Goal: Task Accomplishment & Management: Use online tool/utility

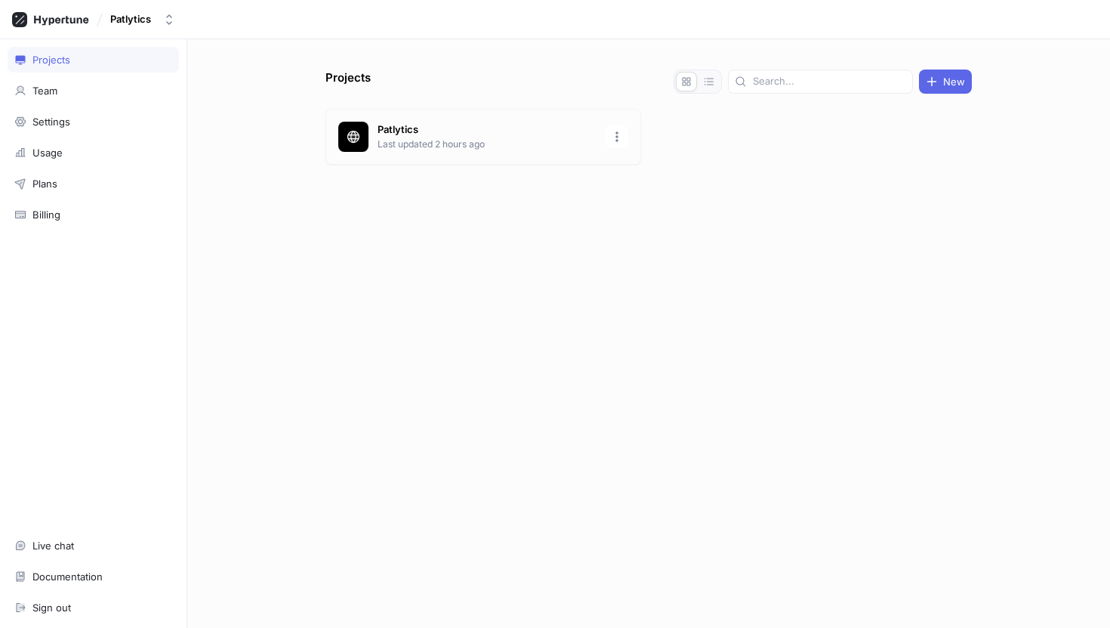
click at [464, 143] on p "Last updated 2 hours ago" at bounding box center [487, 144] width 219 height 14
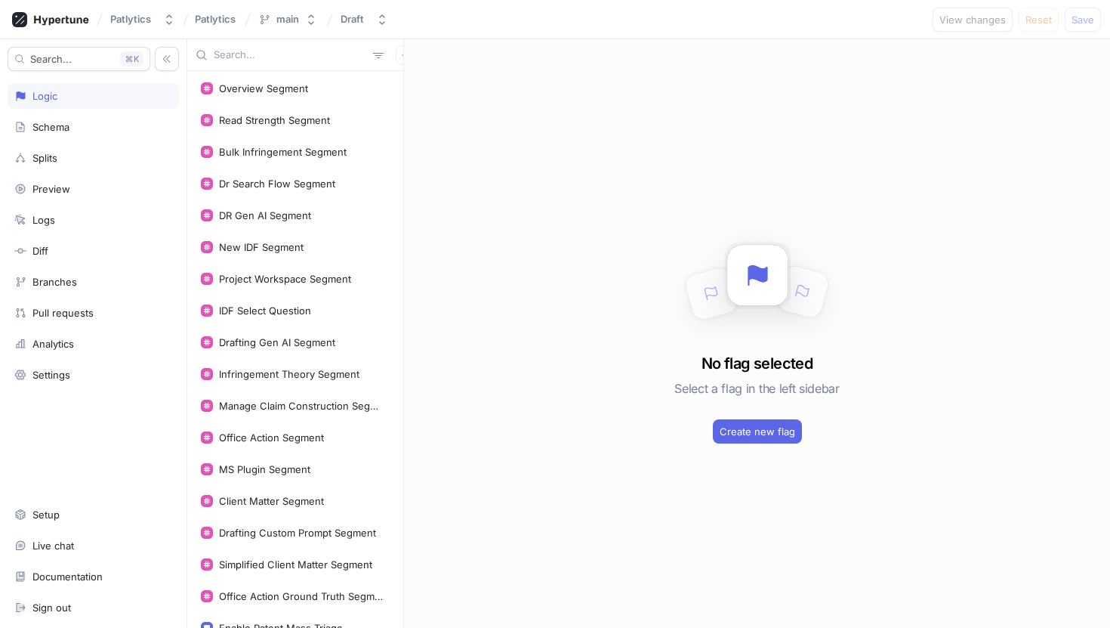
scroll to position [299, 0]
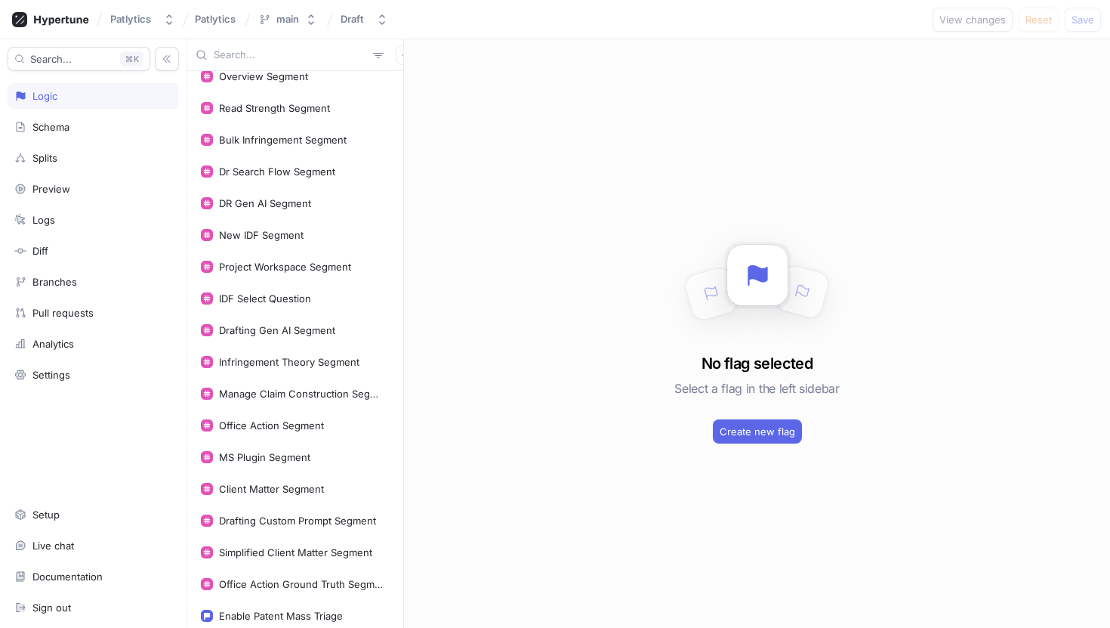
click at [251, 59] on input "text" at bounding box center [290, 55] width 153 height 15
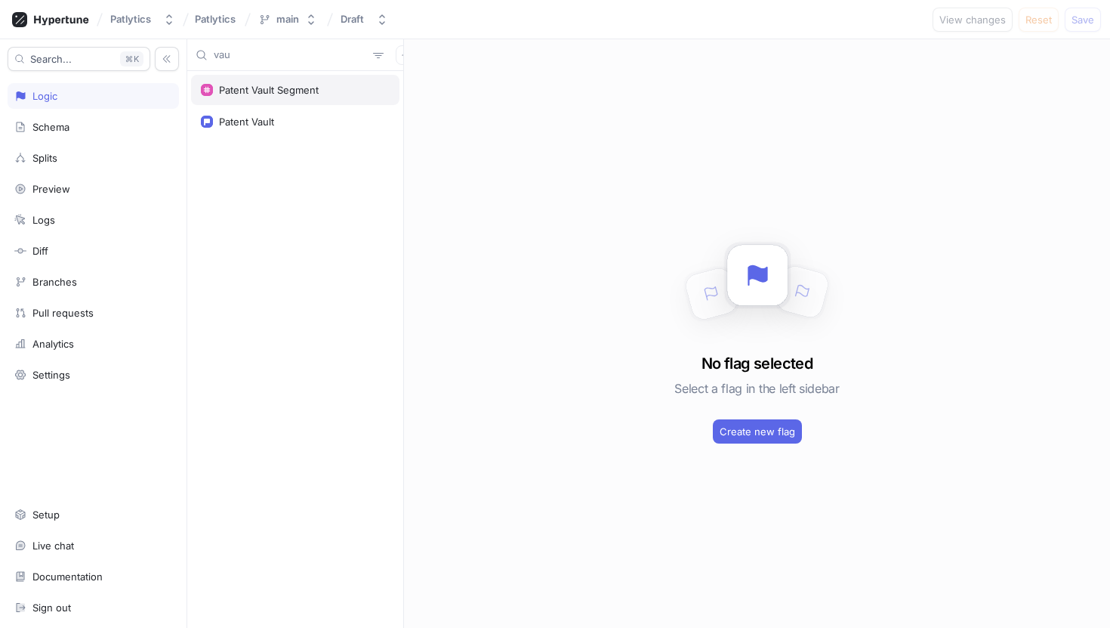
type input "vau"
click at [270, 91] on div "Patent Vault Segment" at bounding box center [269, 90] width 100 height 12
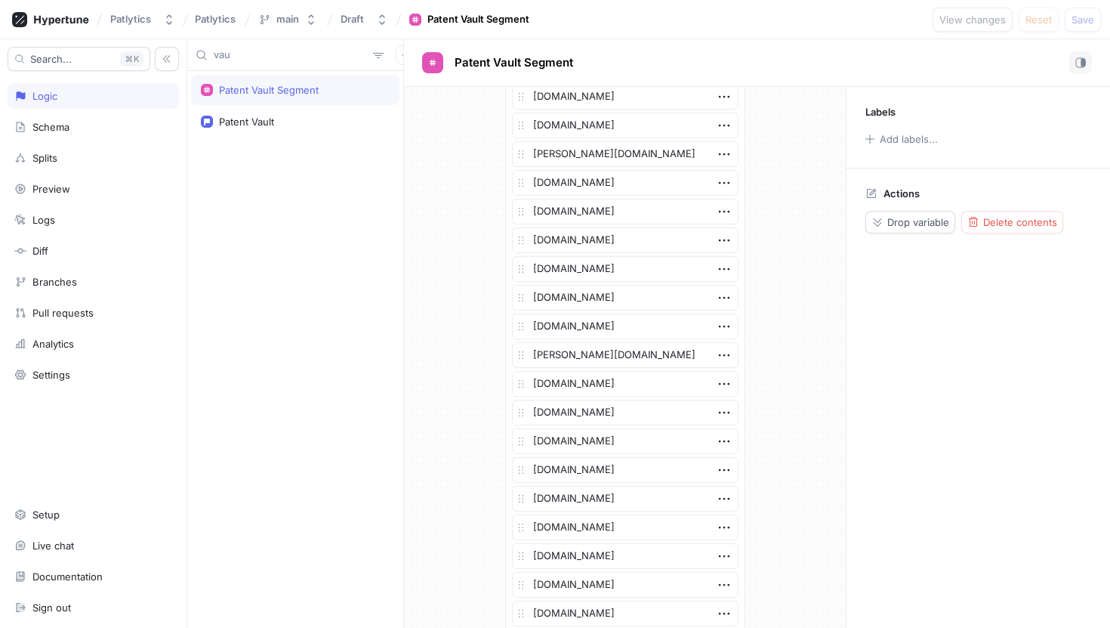
scroll to position [3063, 0]
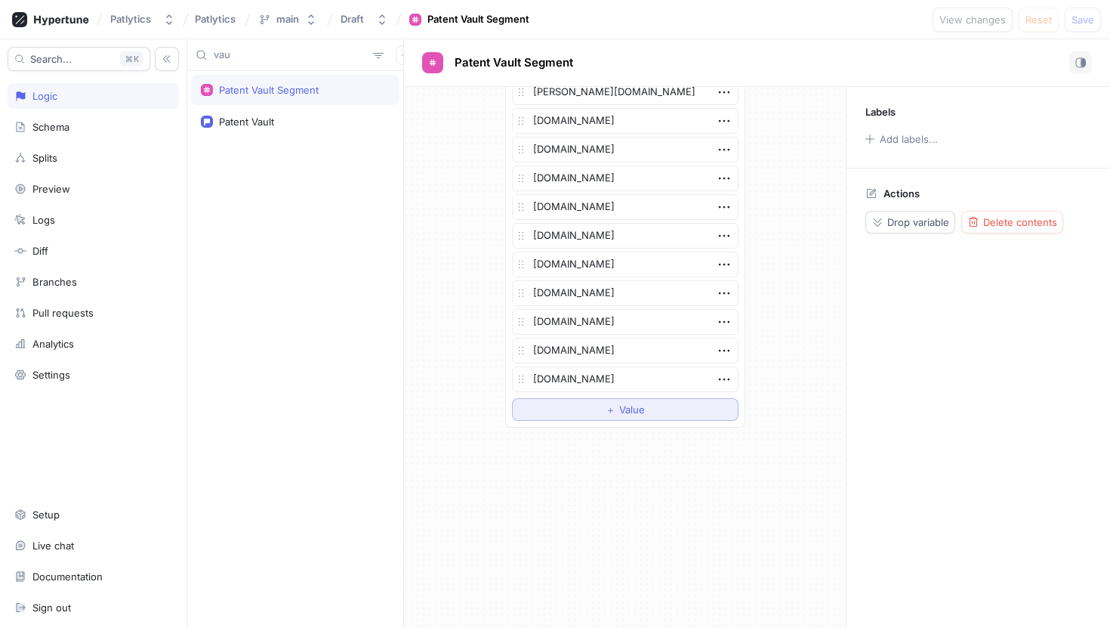
click at [631, 409] on span "Value" at bounding box center [632, 409] width 26 height 9
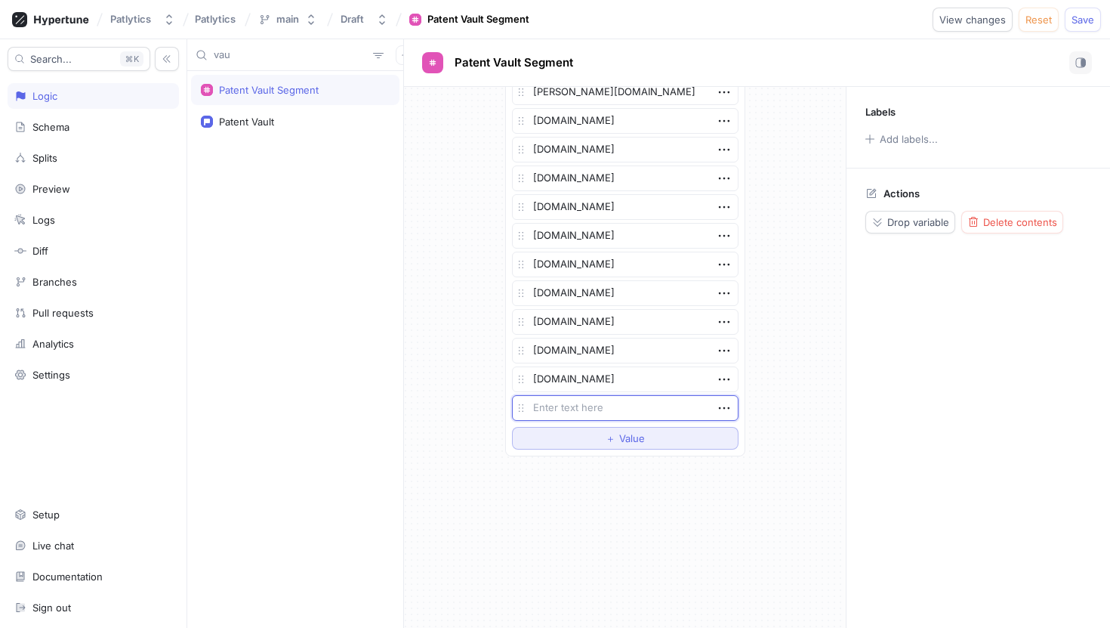
type textarea "x"
type textarea "a"
type textarea "x"
type textarea "az"
type textarea "x"
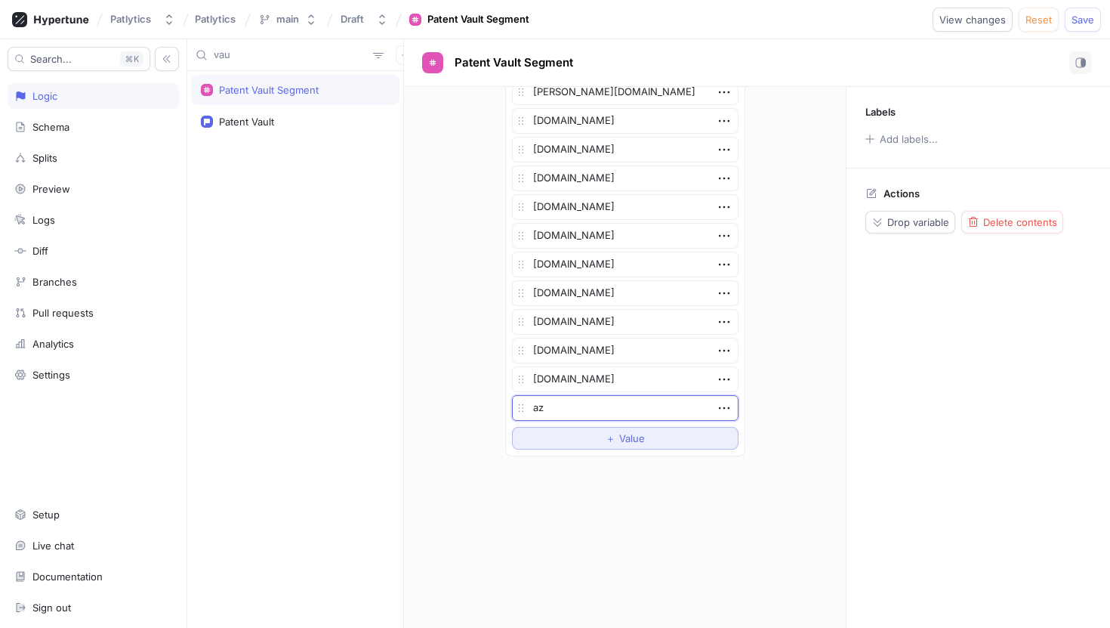
type textarea "aza"
type textarea "x"
type textarea "azal"
type textarea "x"
type textarea "azala"
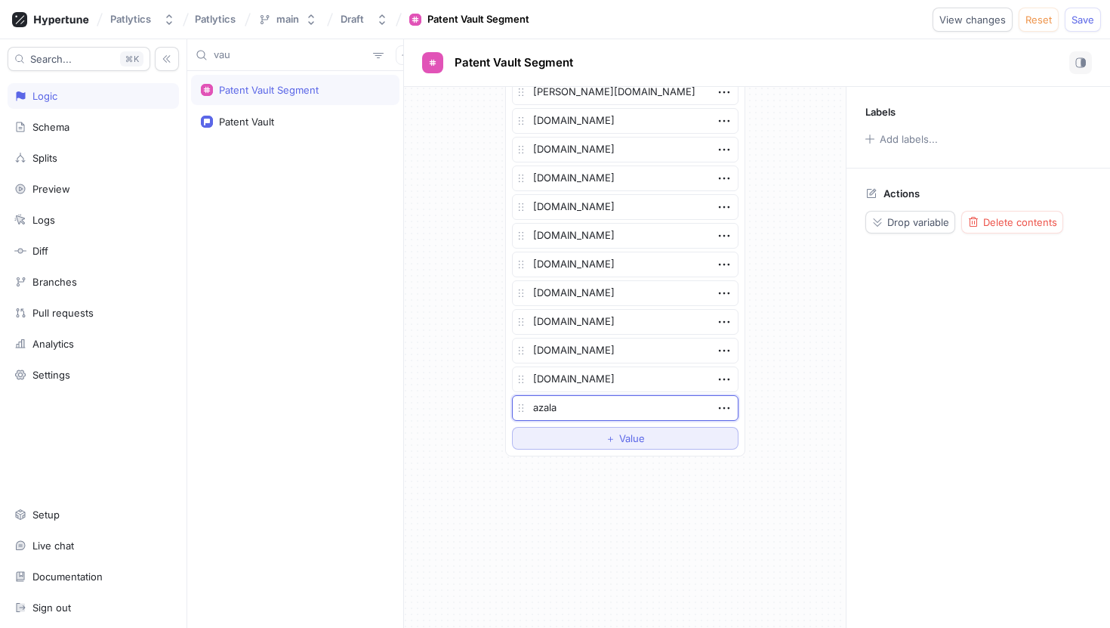
type textarea "x"
type textarea "azalaw"
type textarea "x"
type textarea "azalaw."
type textarea "x"
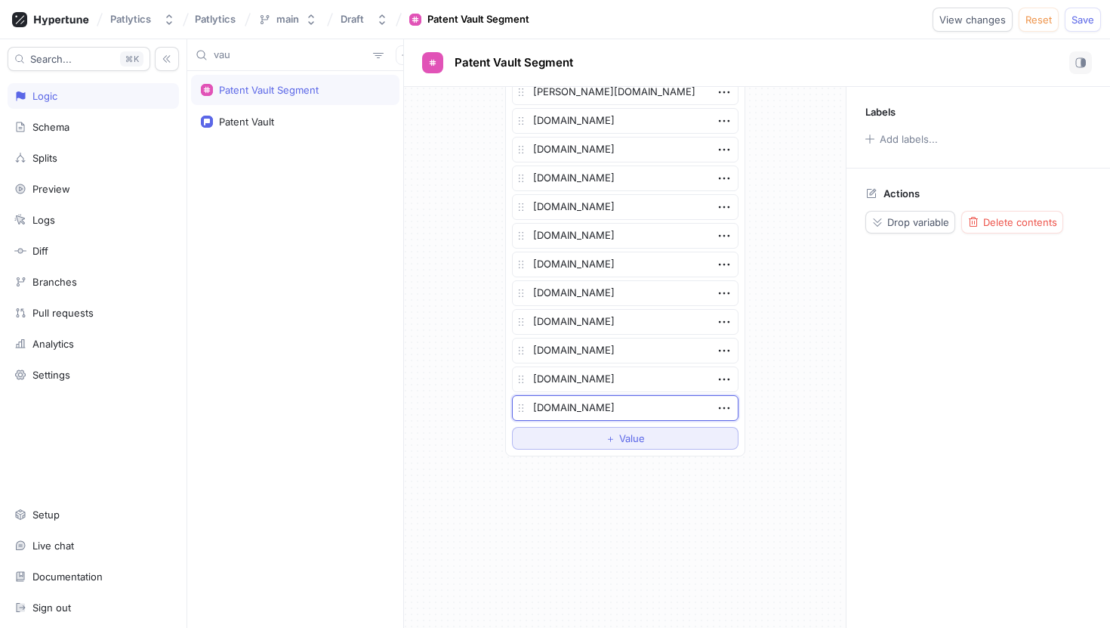
type textarea "[DOMAIN_NAME]"
type textarea "x"
type textarea "[DOMAIN_NAME]"
click at [692, 474] on div "List [DOMAIN_NAME] [DOMAIN_NAME] [DOMAIN_NAME] [DOMAIN_NAME] [DOMAIN_NAME] [DOM…" at bounding box center [625, 357] width 442 height 541
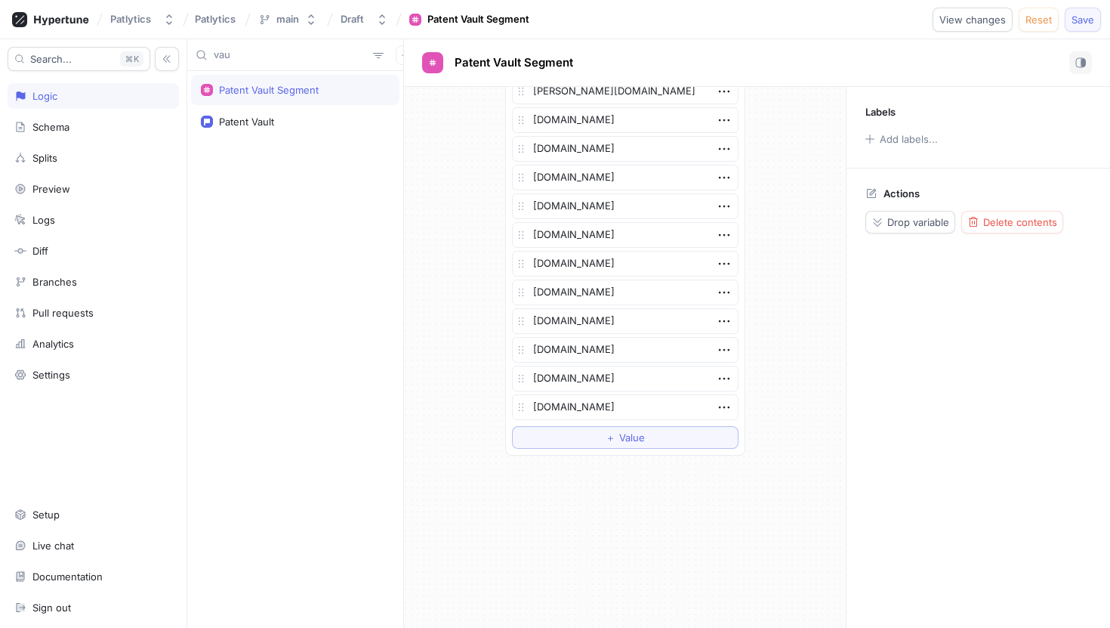
click at [1079, 18] on span "Save" at bounding box center [1083, 19] width 23 height 9
click at [261, 61] on input "vau" at bounding box center [290, 55] width 153 height 15
type textarea "x"
click at [261, 61] on input "vau" at bounding box center [290, 55] width 153 height 15
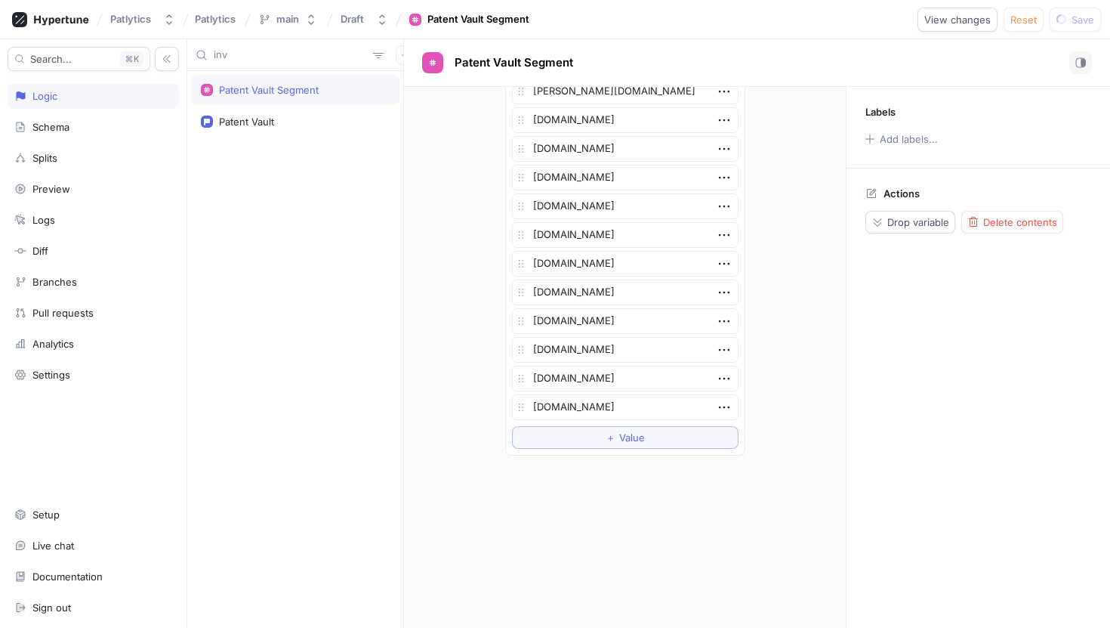
type input "inva"
type textarea "x"
type input "invali"
type textarea "x"
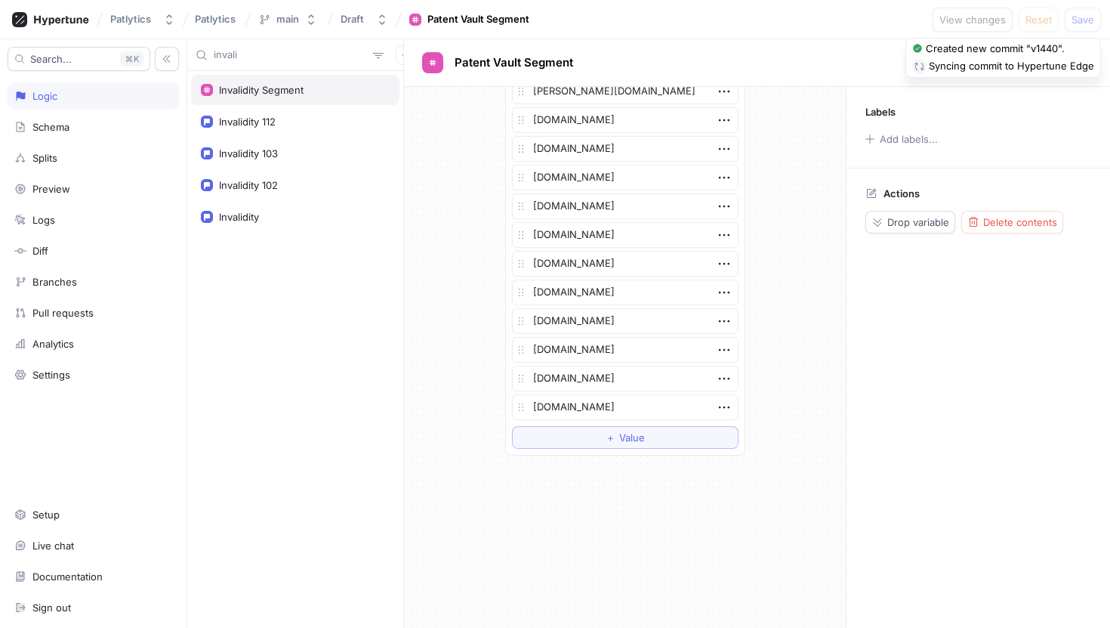
type input "invali"
click at [240, 86] on div "Invalidity Segment" at bounding box center [261, 90] width 85 height 12
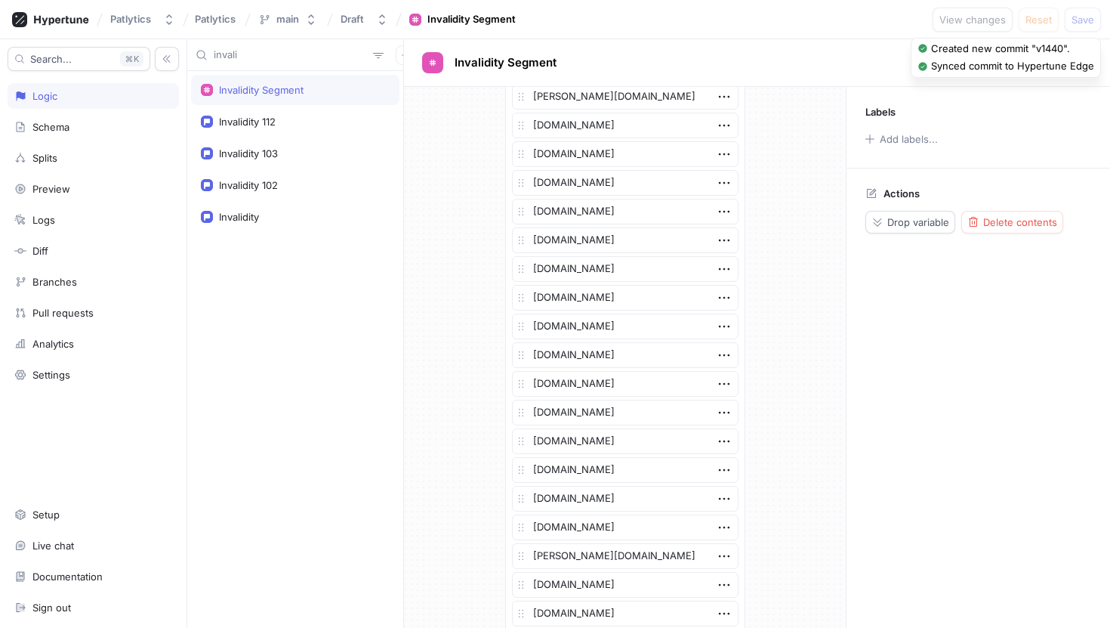
scroll to position [3178, 0]
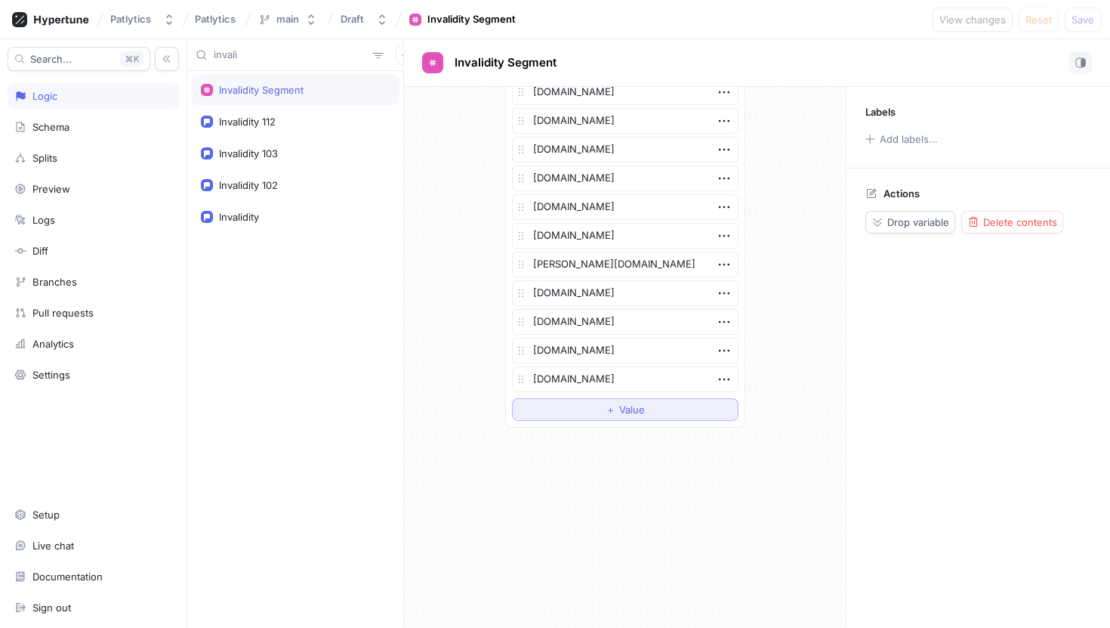
click at [655, 409] on button "＋ Value" at bounding box center [625, 409] width 227 height 23
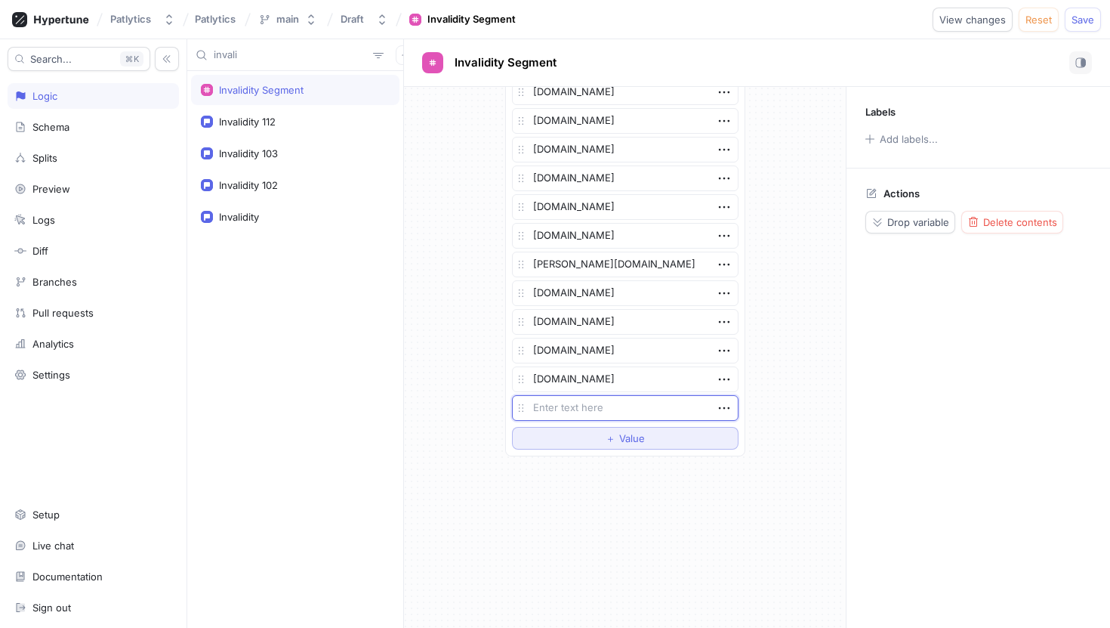
type textarea "x"
type textarea "a"
type textarea "x"
type textarea "az"
type textarea "x"
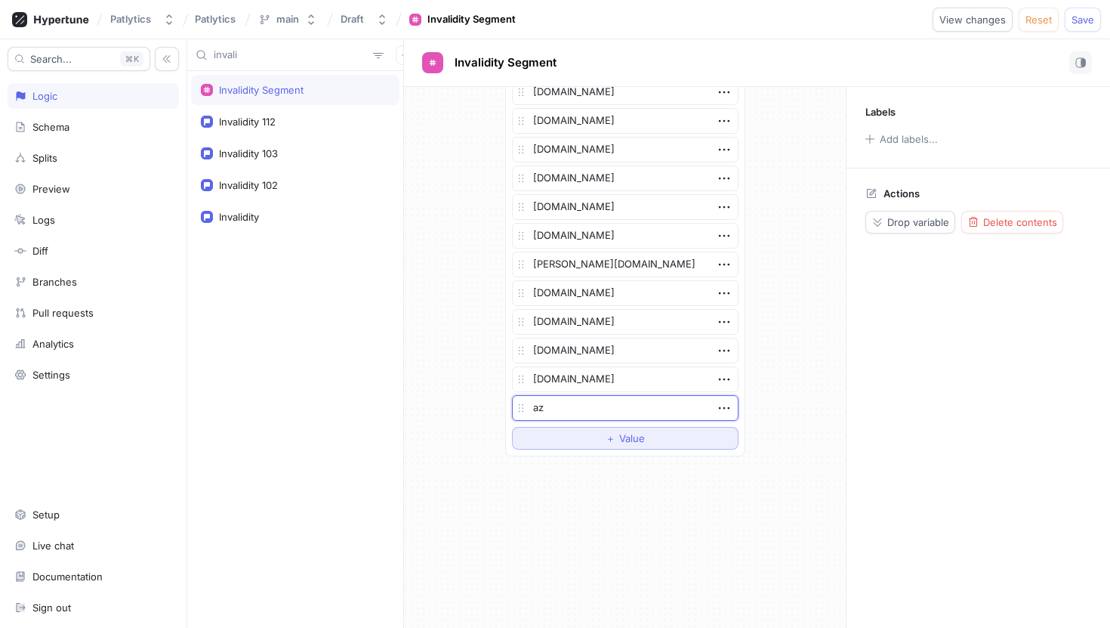
type textarea "aza"
type textarea "x"
type textarea "azala"
type textarea "x"
type textarea "azalaw"
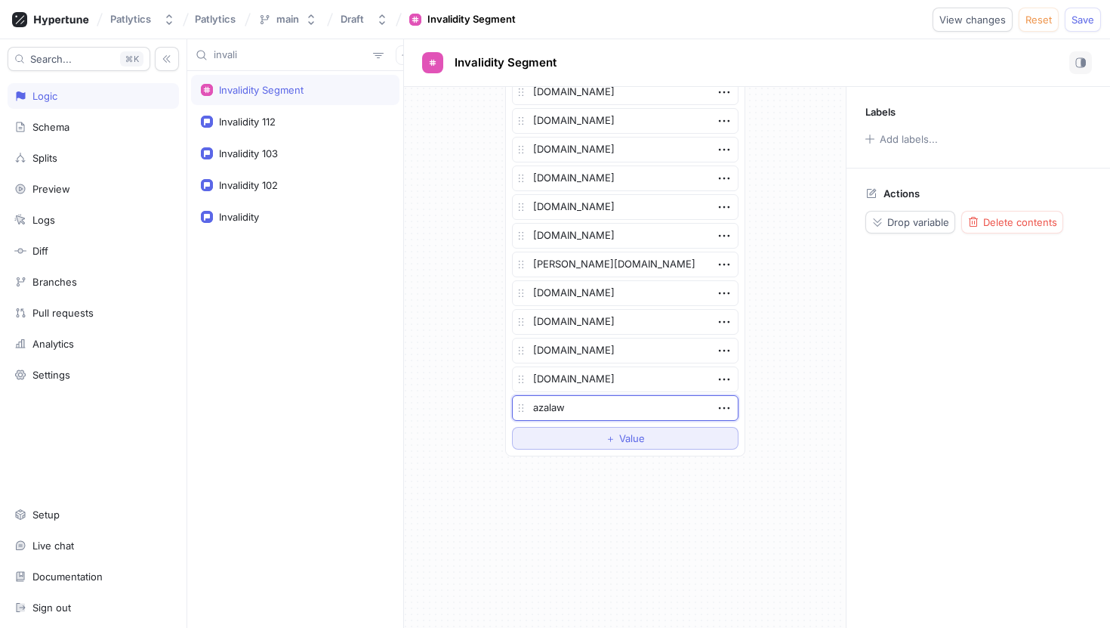
type textarea "x"
type textarea "azalaw."
type textarea "x"
type textarea "azalaw.c"
type textarea "x"
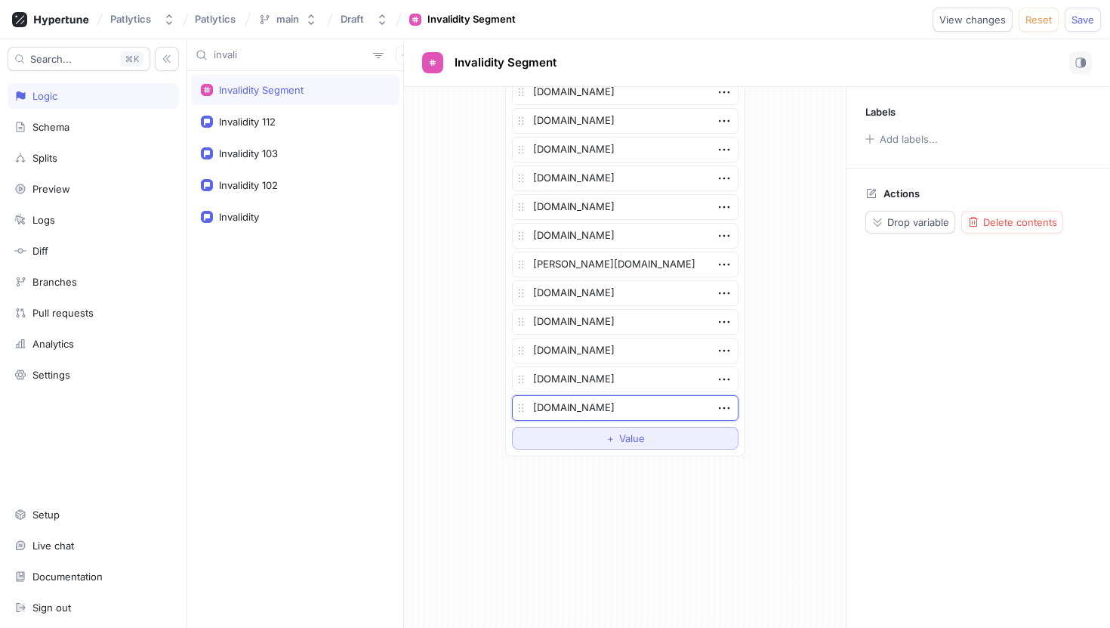
type textarea "[DOMAIN_NAME]"
type textarea "x"
type textarea "ç"
type textarea "x"
type textarea "[DOMAIN_NAME]"
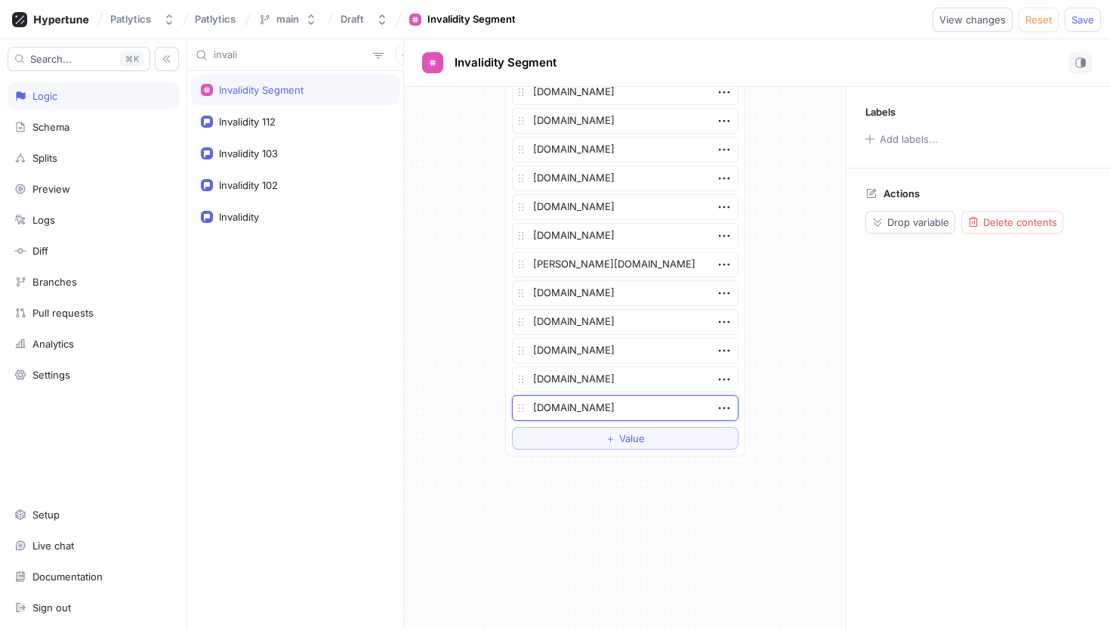
click at [1079, 19] on span "Save" at bounding box center [1083, 19] width 23 height 9
type textarea "x"
click at [261, 57] on input "invali" at bounding box center [290, 55] width 153 height 15
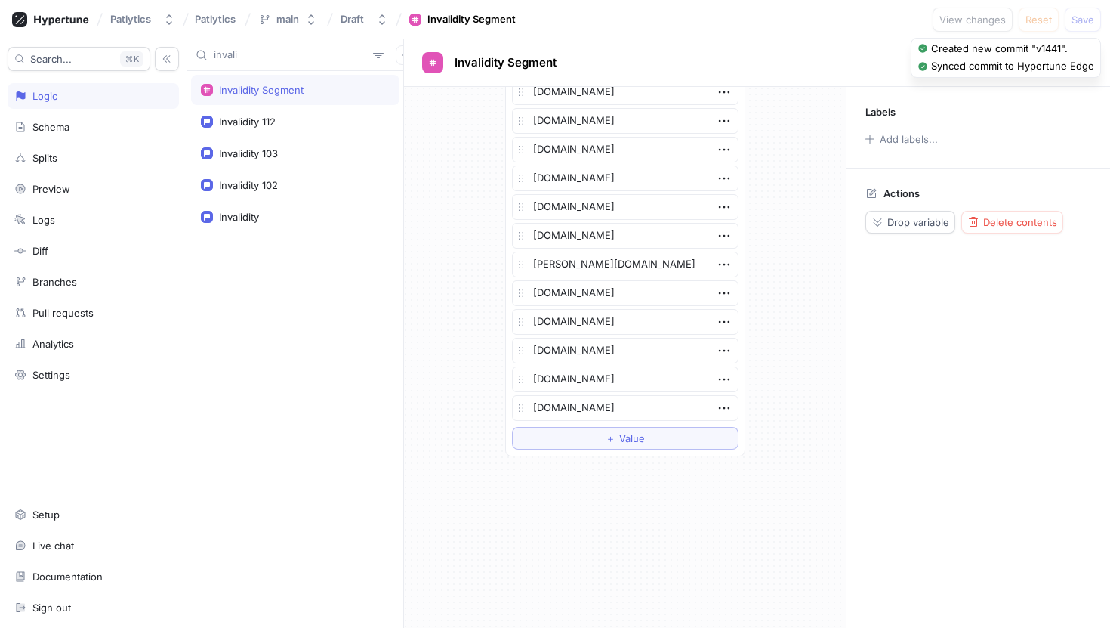
click at [261, 57] on input "invali" at bounding box center [290, 55] width 153 height 15
type input "de"
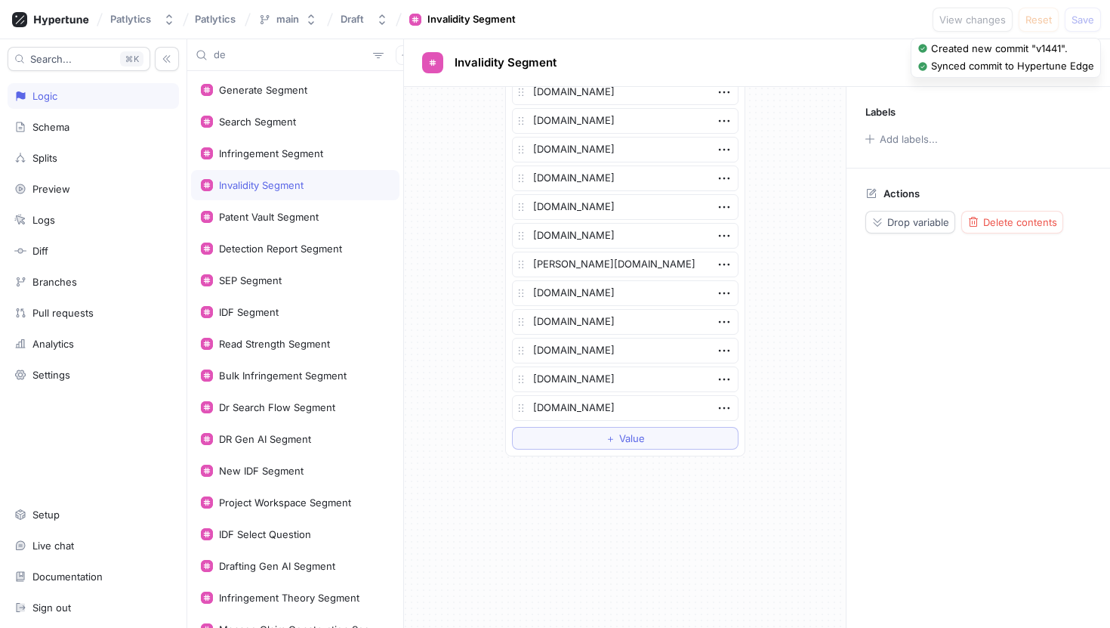
type textarea "x"
type input "dete"
type textarea "x"
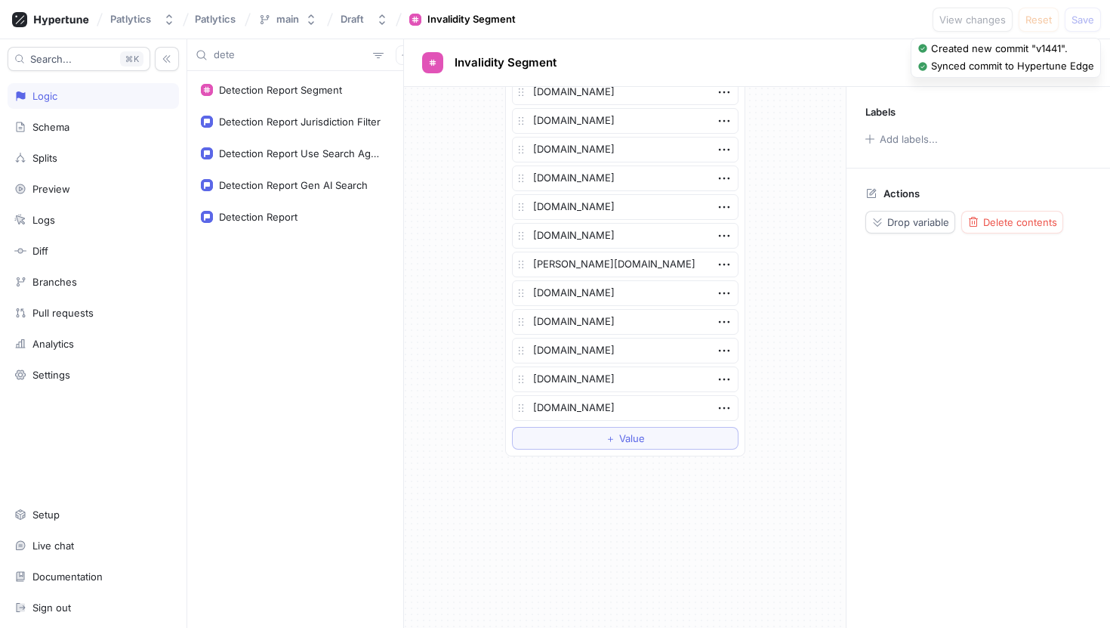
type input "detec"
type textarea "x"
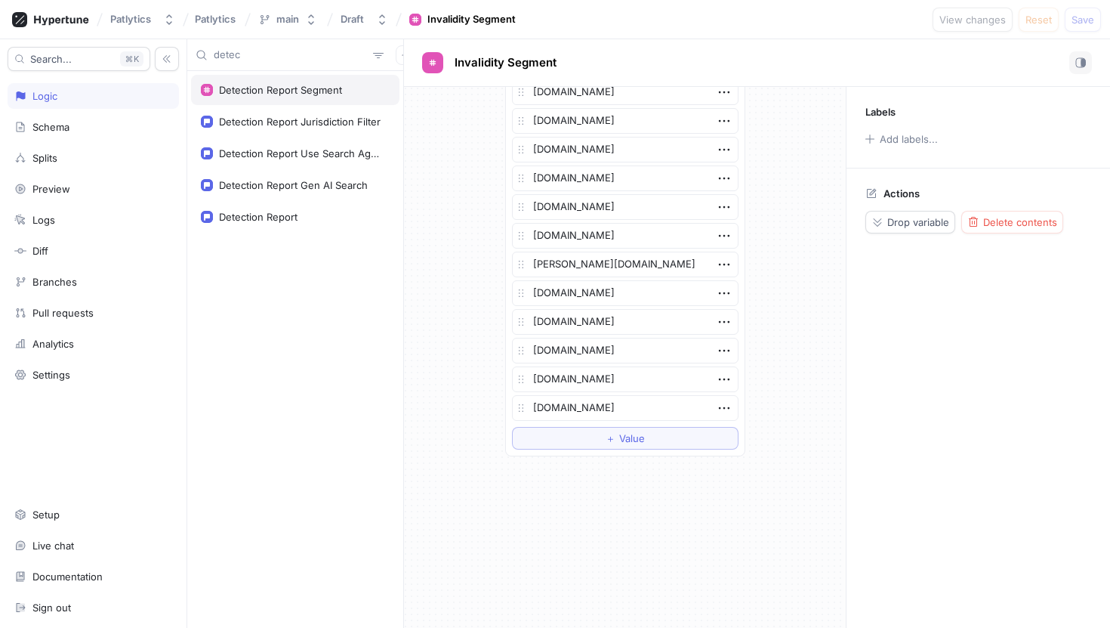
type input "detec"
click at [264, 93] on div "Detection Report Segment" at bounding box center [280, 90] width 123 height 12
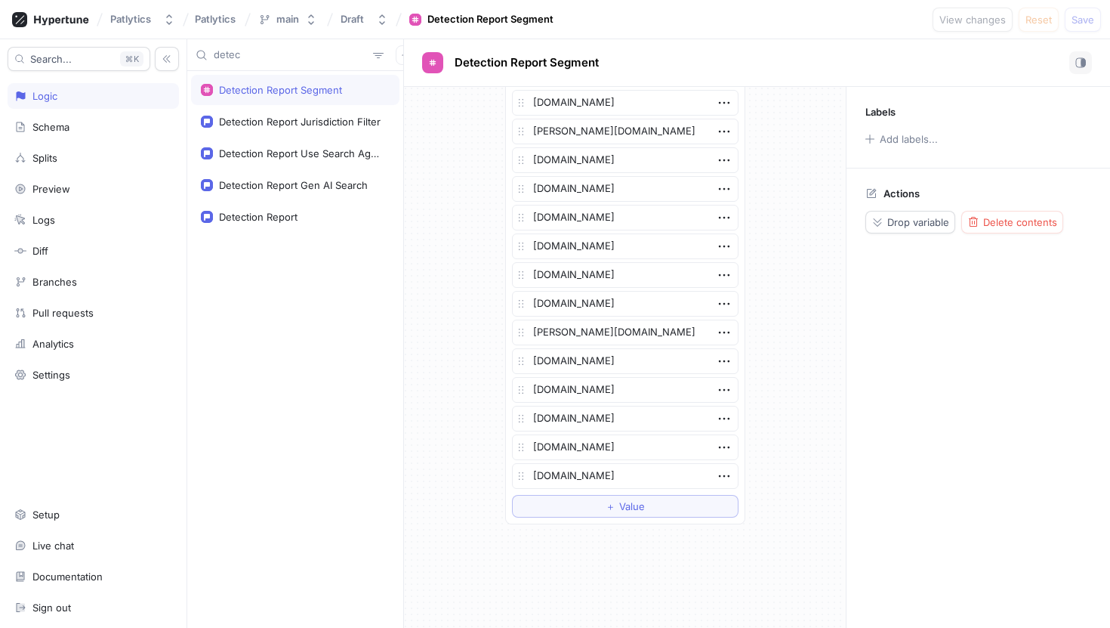
scroll to position [3264, 0]
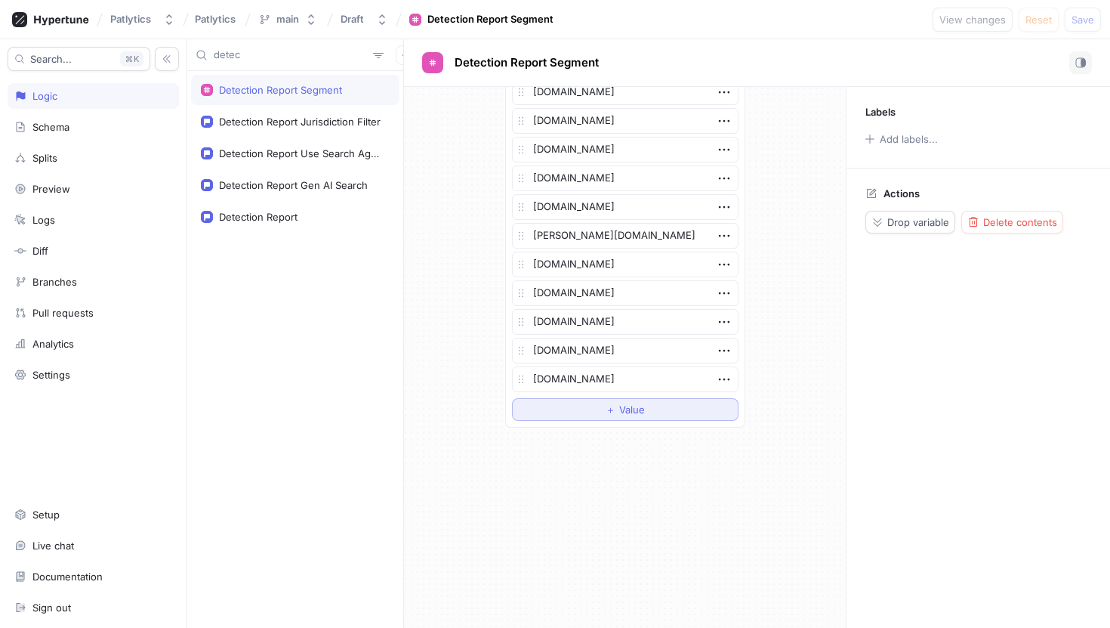
click at [669, 403] on button "＋ Value" at bounding box center [625, 409] width 227 height 23
type textarea "x"
type textarea "[DOMAIN_NAME]"
click at [1097, 17] on button "Save" at bounding box center [1083, 20] width 36 height 24
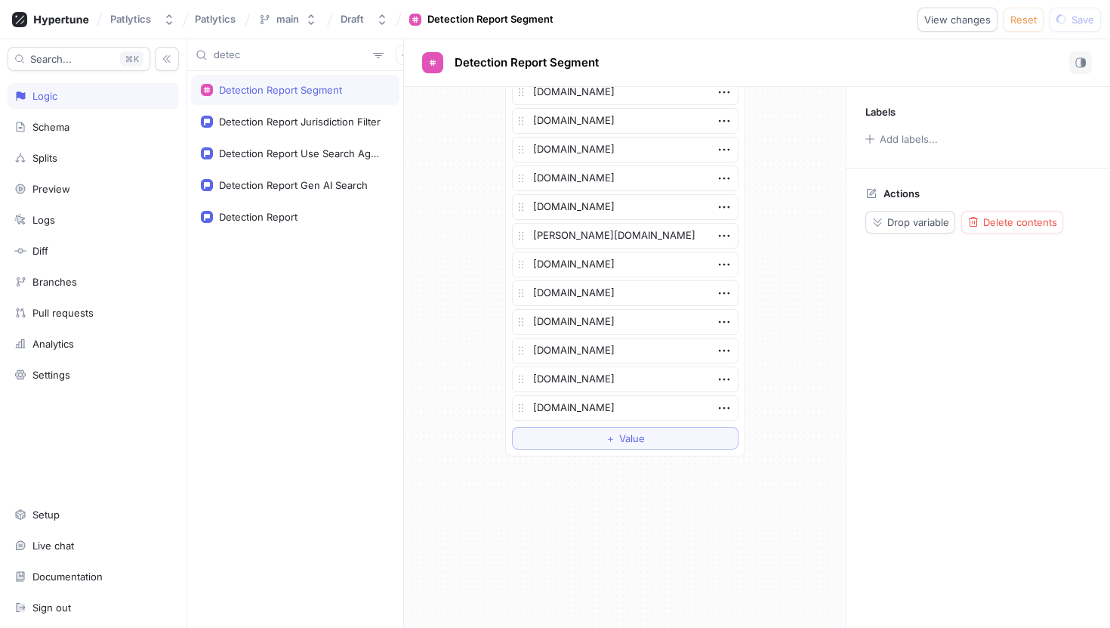
type textarea "x"
click at [268, 58] on input "detec" at bounding box center [290, 55] width 153 height 15
type textarea "x"
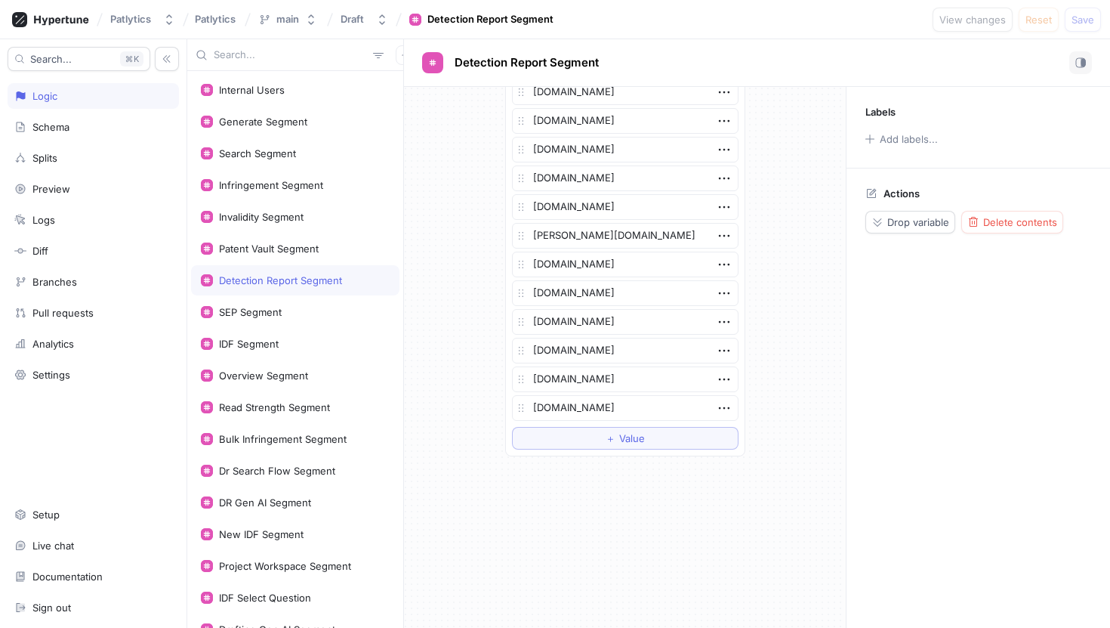
type input "s"
type textarea "x"
type input "se"
type textarea "x"
type input "sep"
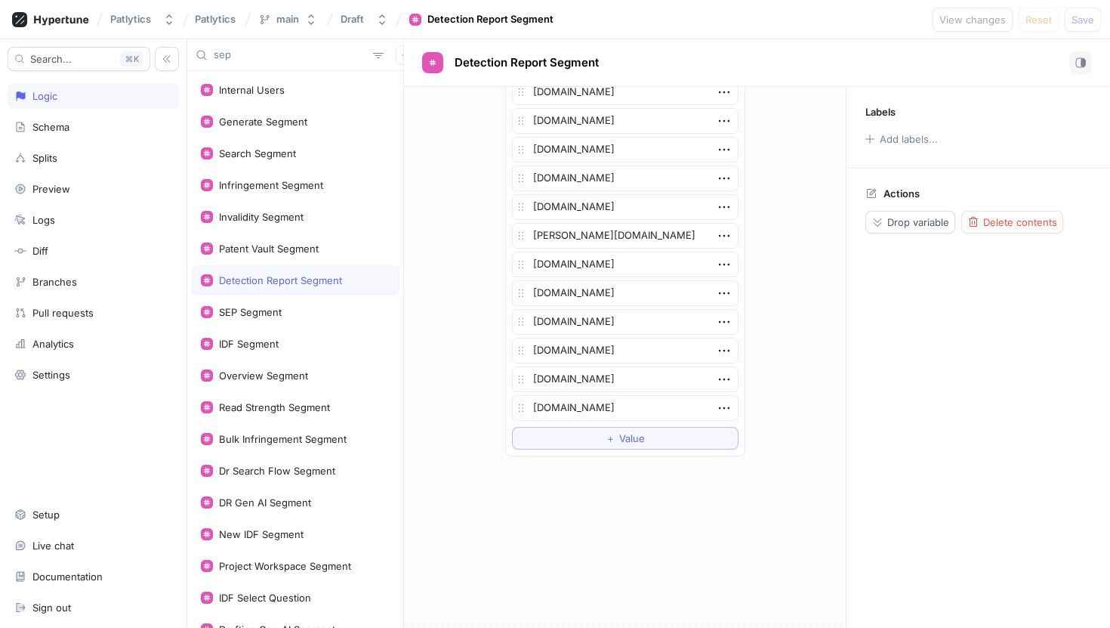
type textarea "x"
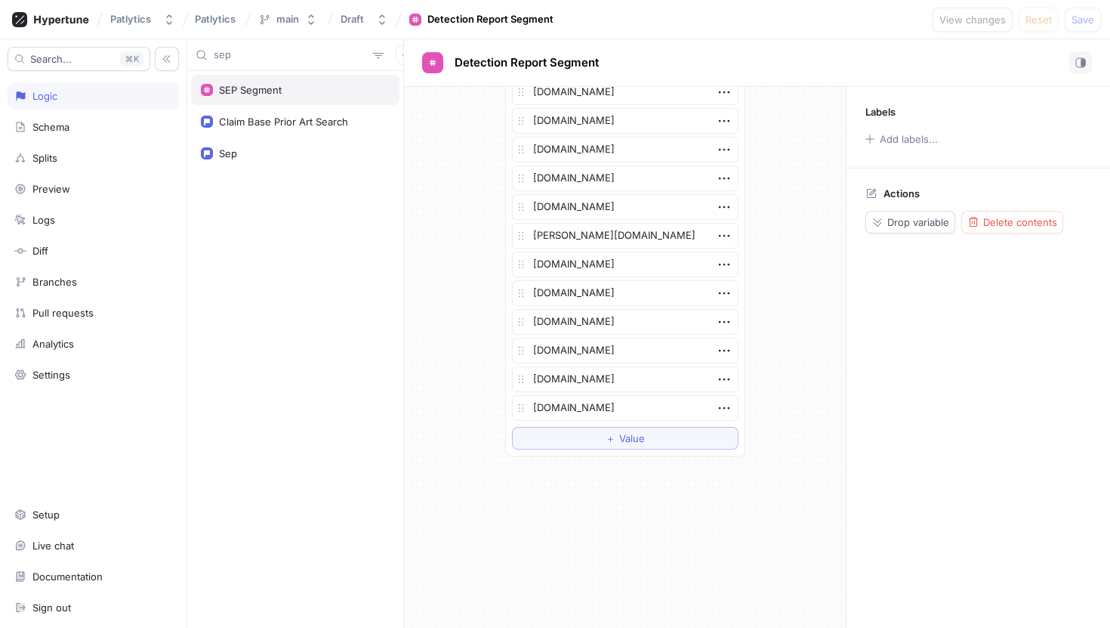
type input "sep"
click at [304, 85] on div "SEP Segment" at bounding box center [295, 90] width 189 height 12
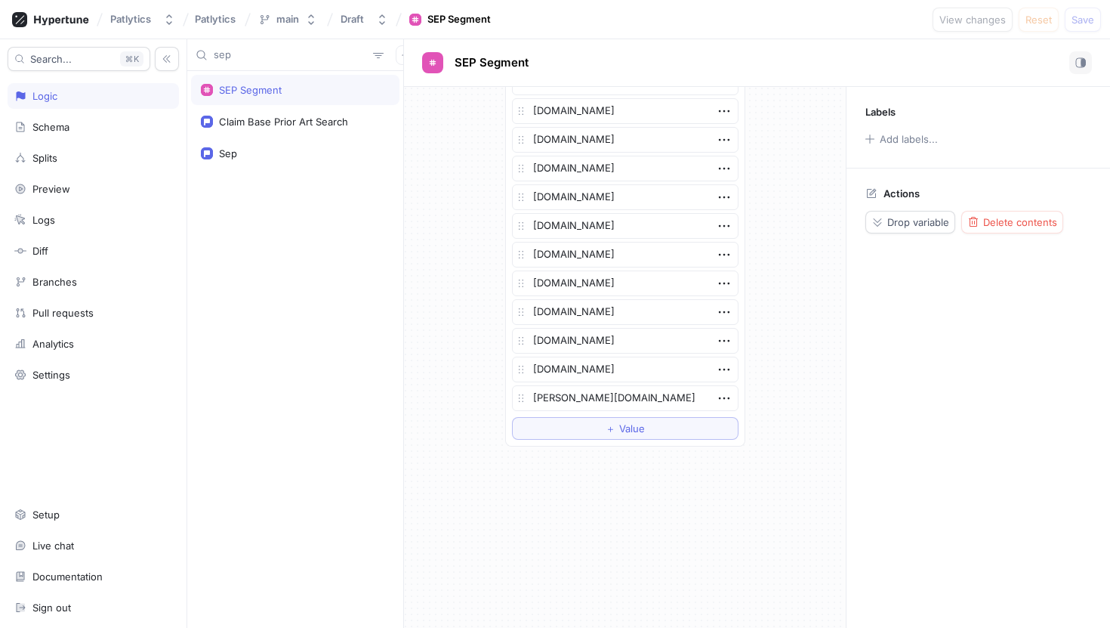
scroll to position [566, 0]
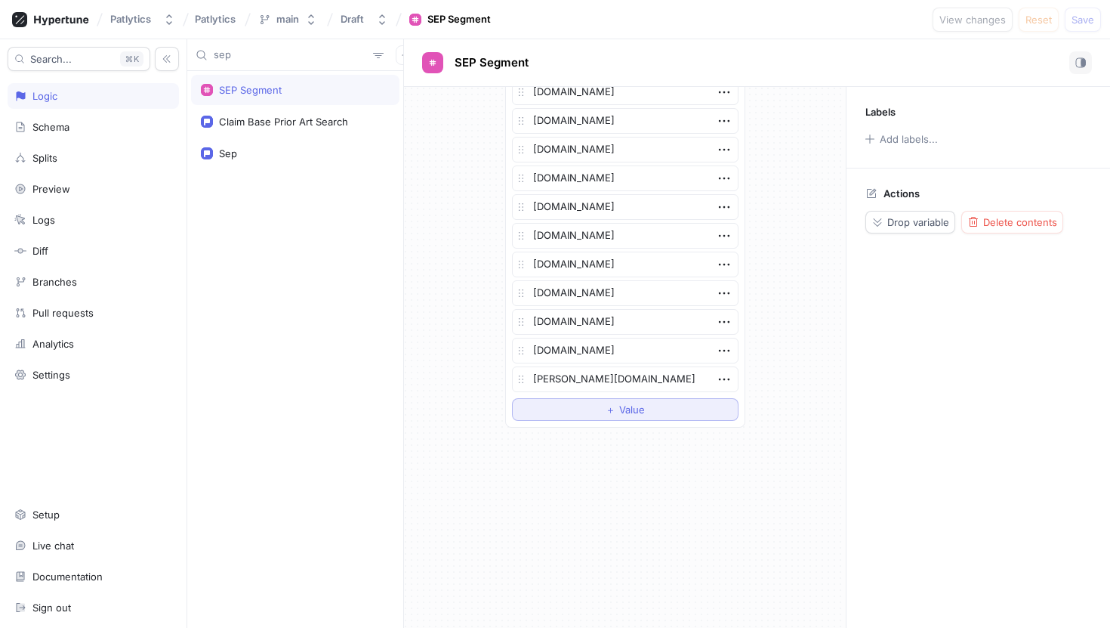
click at [657, 409] on button "＋ Value" at bounding box center [625, 409] width 227 height 23
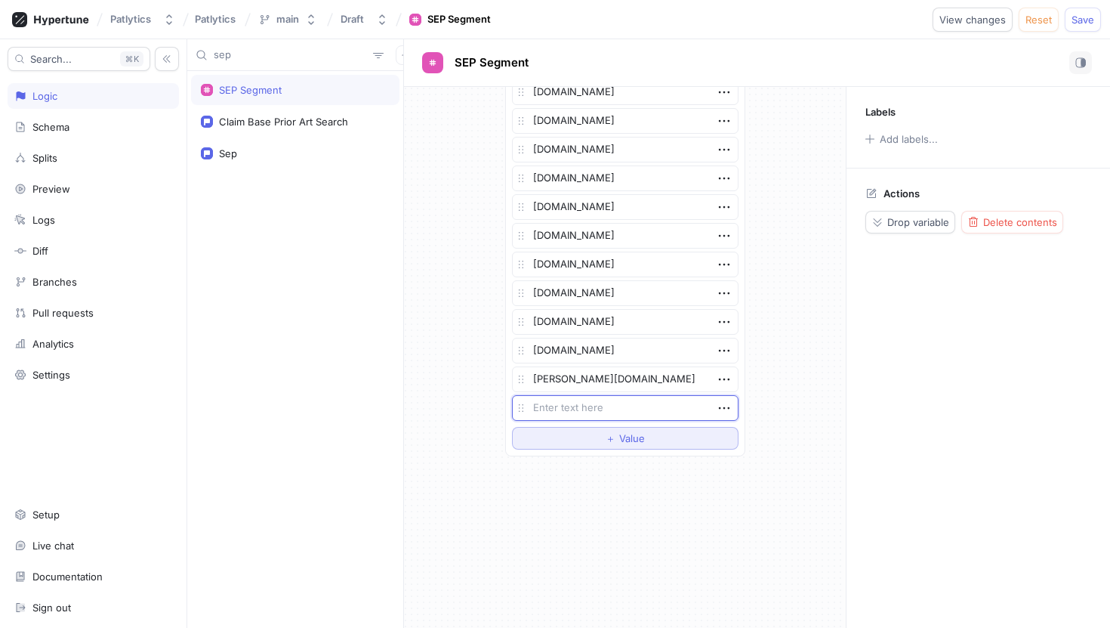
type textarea "x"
type textarea "[DOMAIN_NAME]"
click at [1085, 23] on span "Save" at bounding box center [1083, 19] width 23 height 9
type textarea "x"
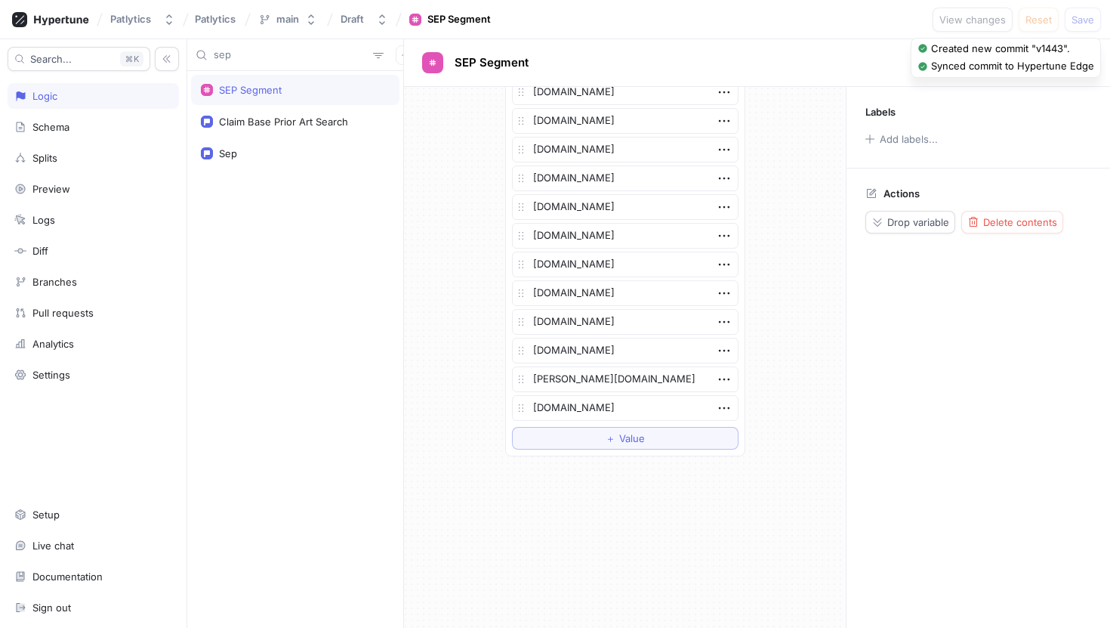
click at [245, 49] on input "sep" at bounding box center [290, 55] width 153 height 15
type input "inf"
type textarea "x"
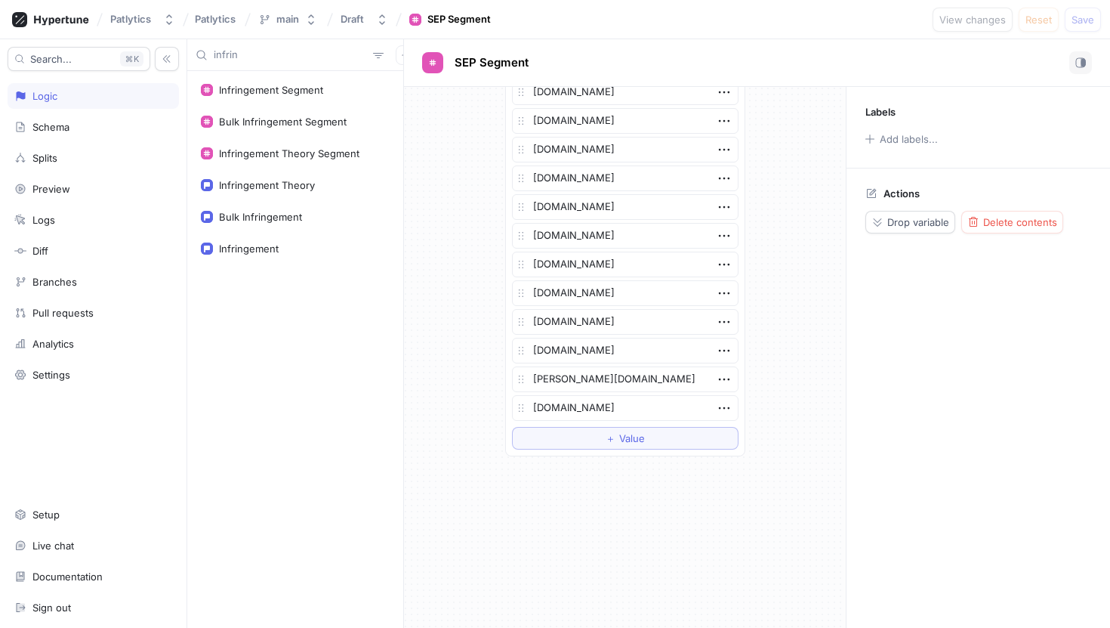
type input "infring"
type textarea "x"
type input "infringe"
type textarea "x"
type input "infringe"
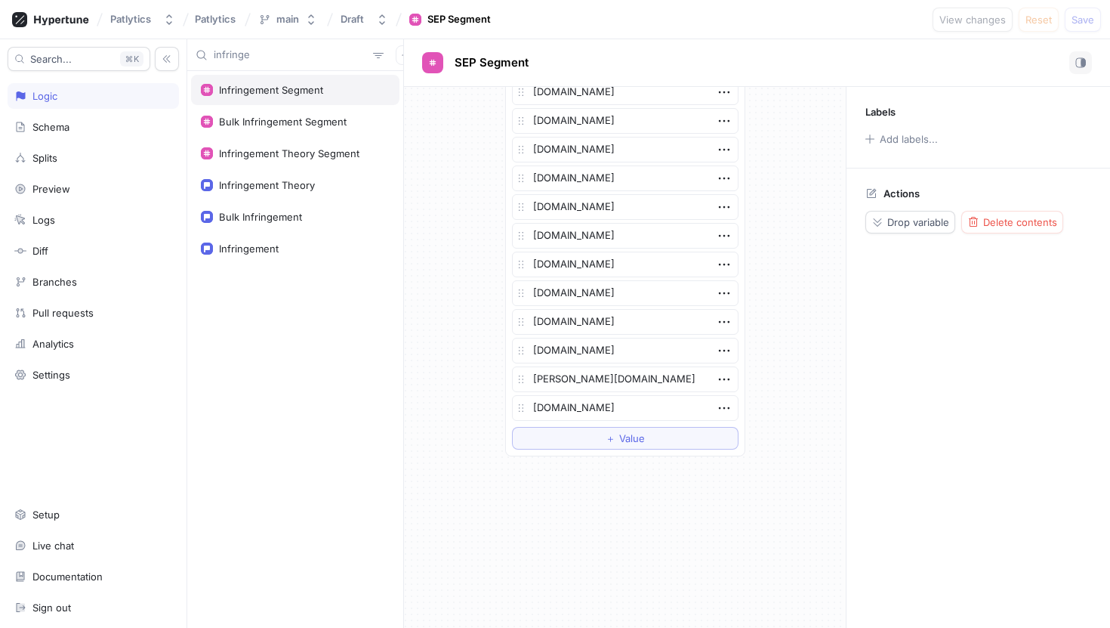
click at [239, 86] on div "Infringement Segment" at bounding box center [271, 90] width 104 height 12
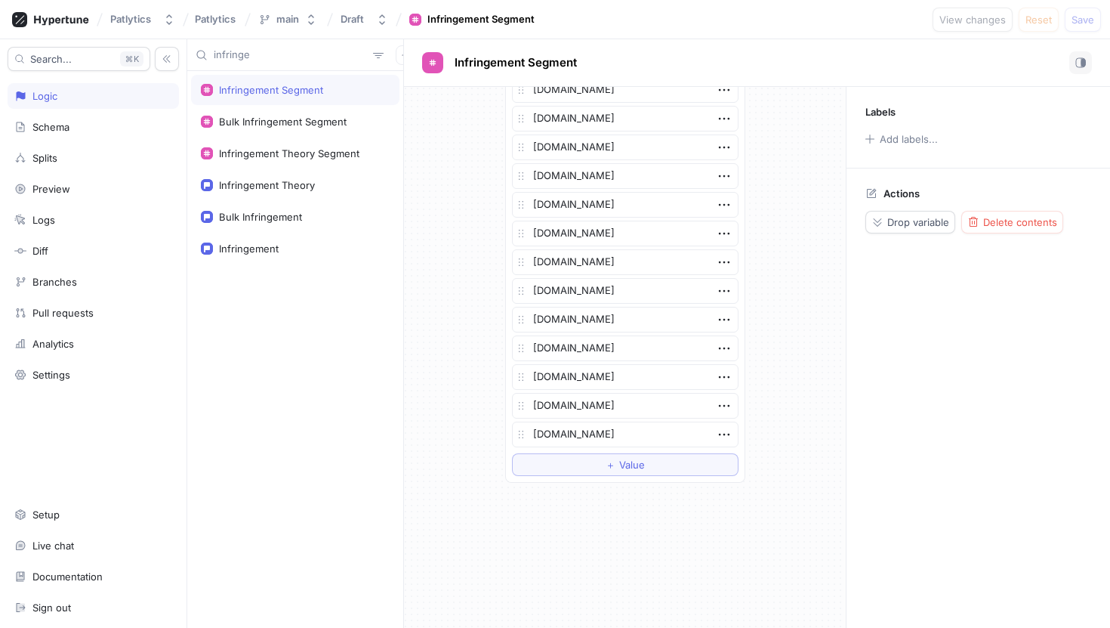
scroll to position [2633, 0]
click at [603, 409] on button "＋ Value" at bounding box center [625, 409] width 227 height 23
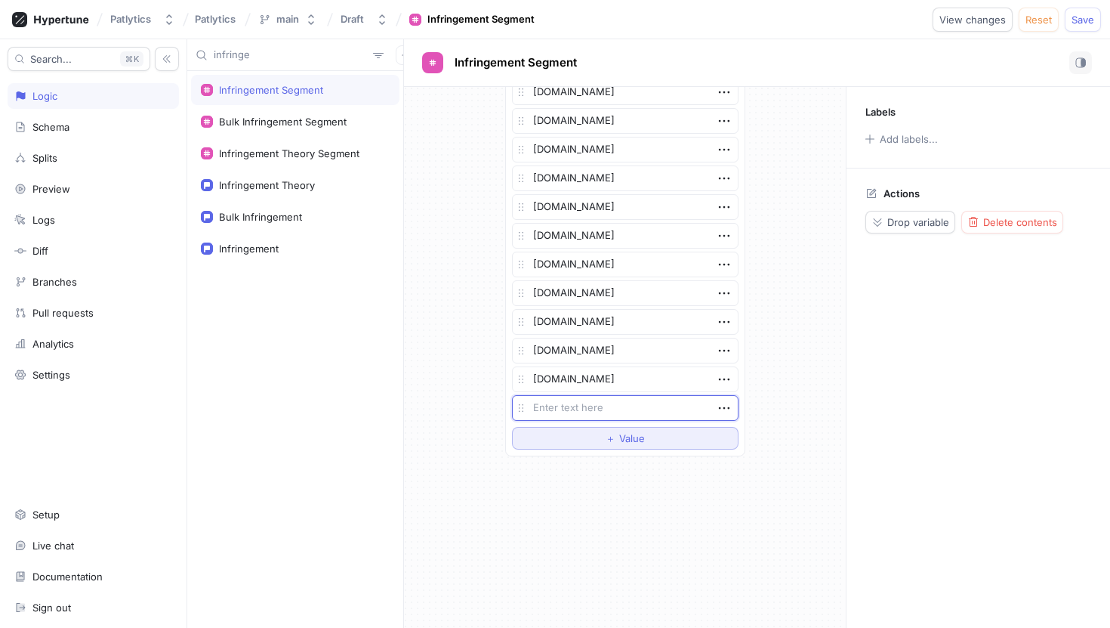
type textarea "x"
type textarea "[DOMAIN_NAME]"
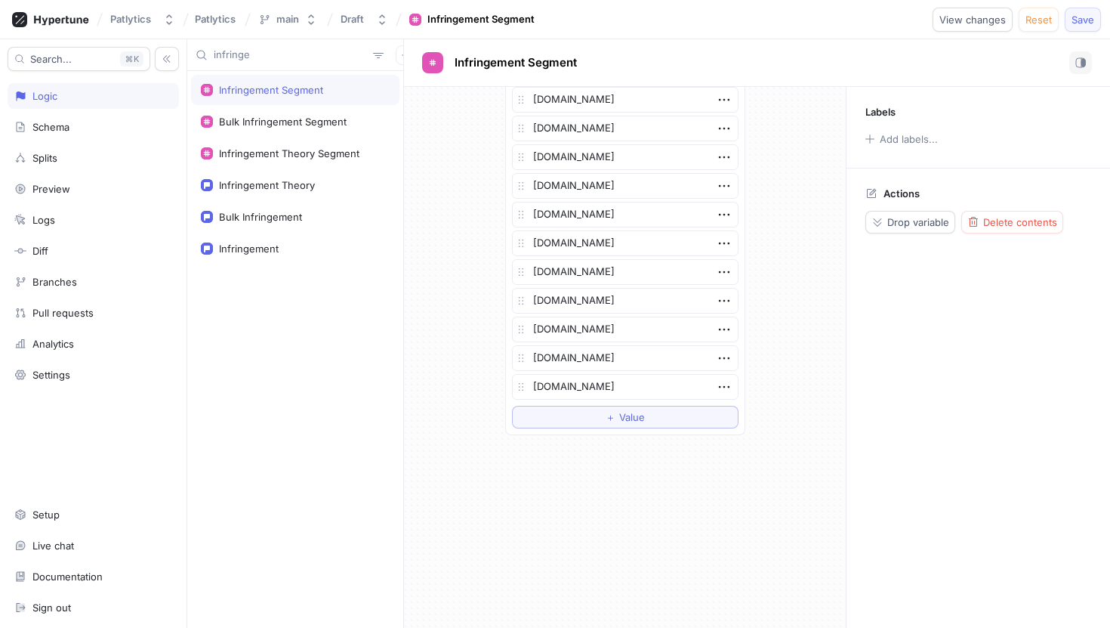
click at [1078, 22] on span "Save" at bounding box center [1083, 19] width 23 height 9
type textarea "x"
click at [276, 57] on input "infringe" at bounding box center [290, 55] width 153 height 15
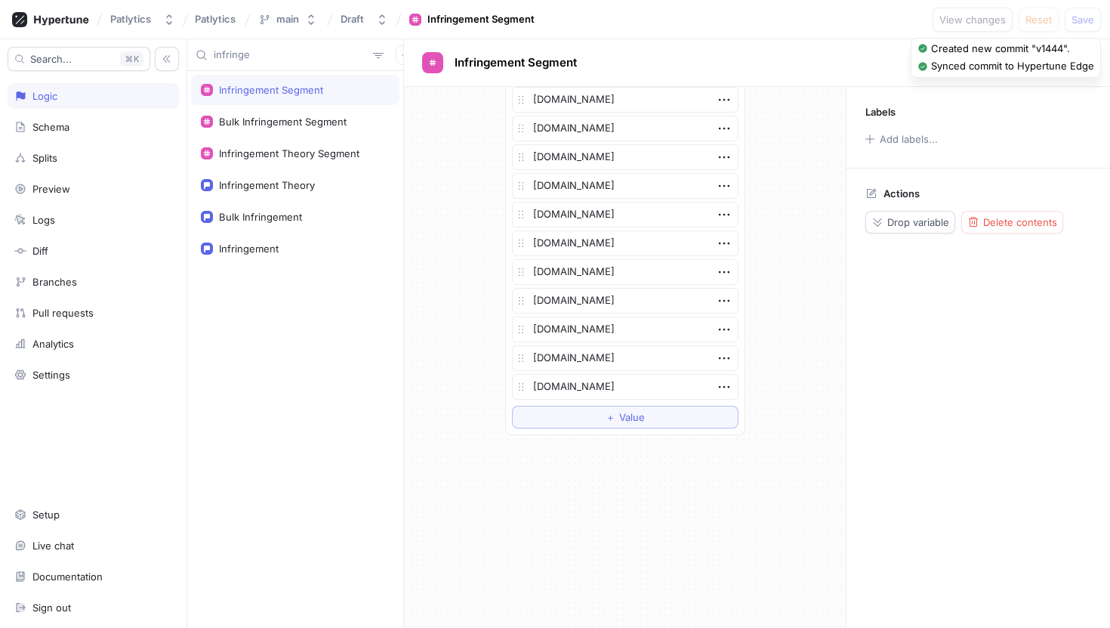
type input "a"
type textarea "x"
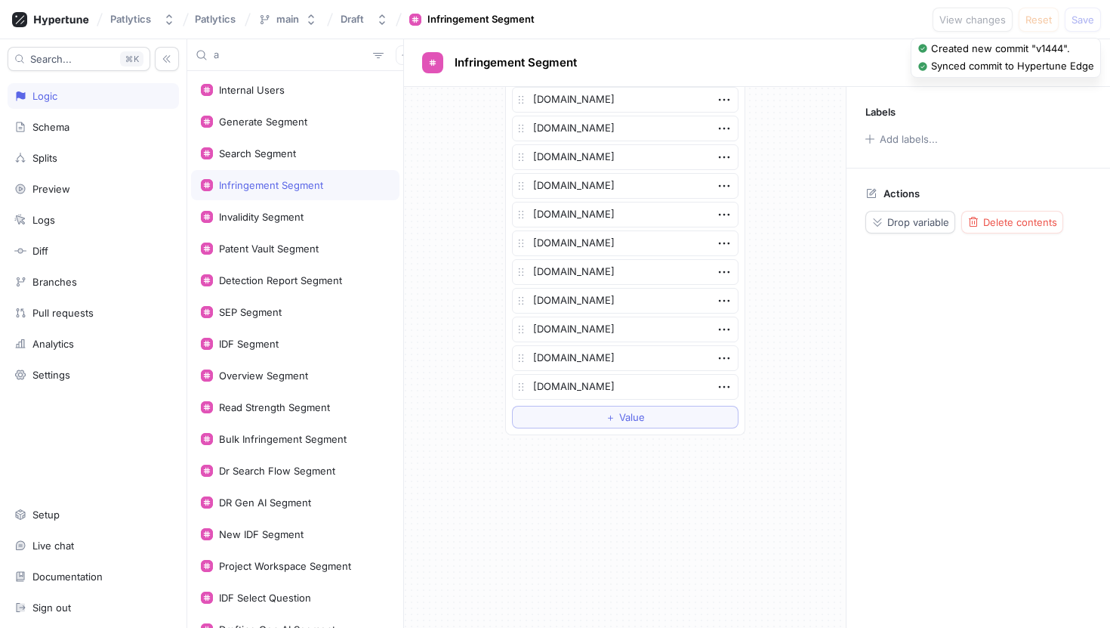
type input "az"
type textarea "x"
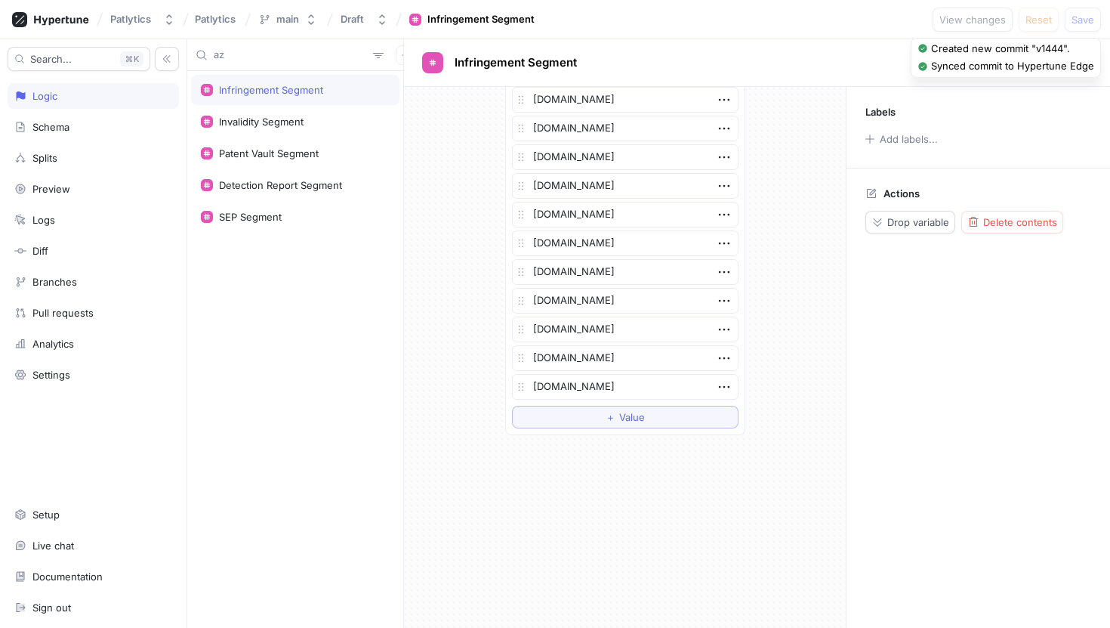
type input "aza"
type textarea "x"
type input "azalaw"
type textarea "x"
type input "azalaw"
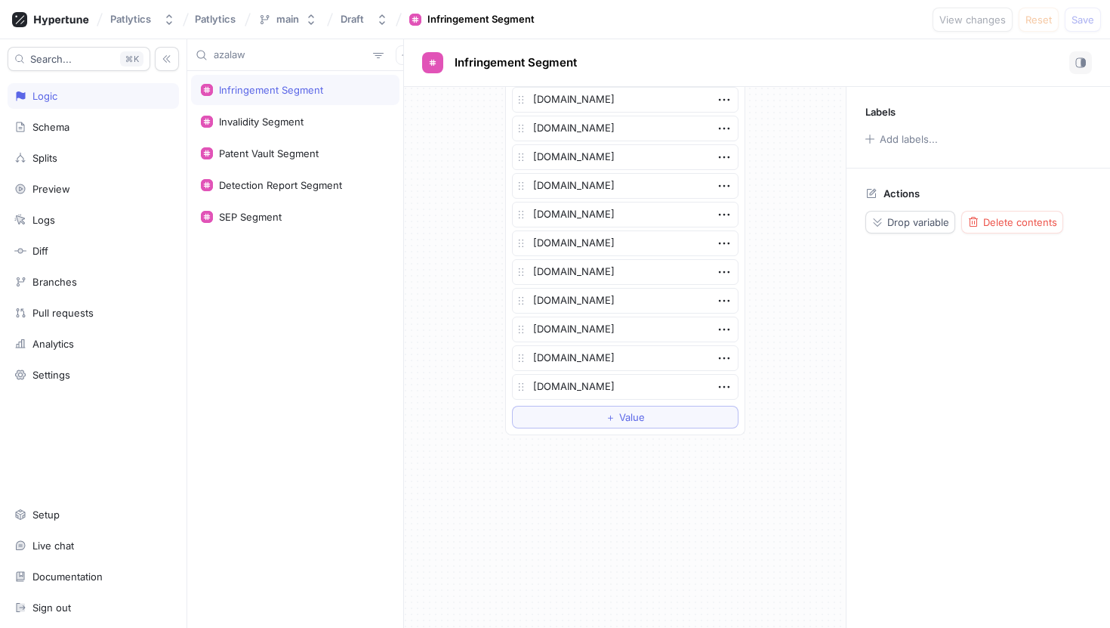
type textarea "x"
click at [296, 58] on input "azalaw" at bounding box center [290, 55] width 153 height 15
click at [296, 57] on input "azalaw" at bounding box center [290, 55] width 153 height 15
click at [284, 48] on input "azalaw" at bounding box center [290, 55] width 153 height 15
type input "azalaws"
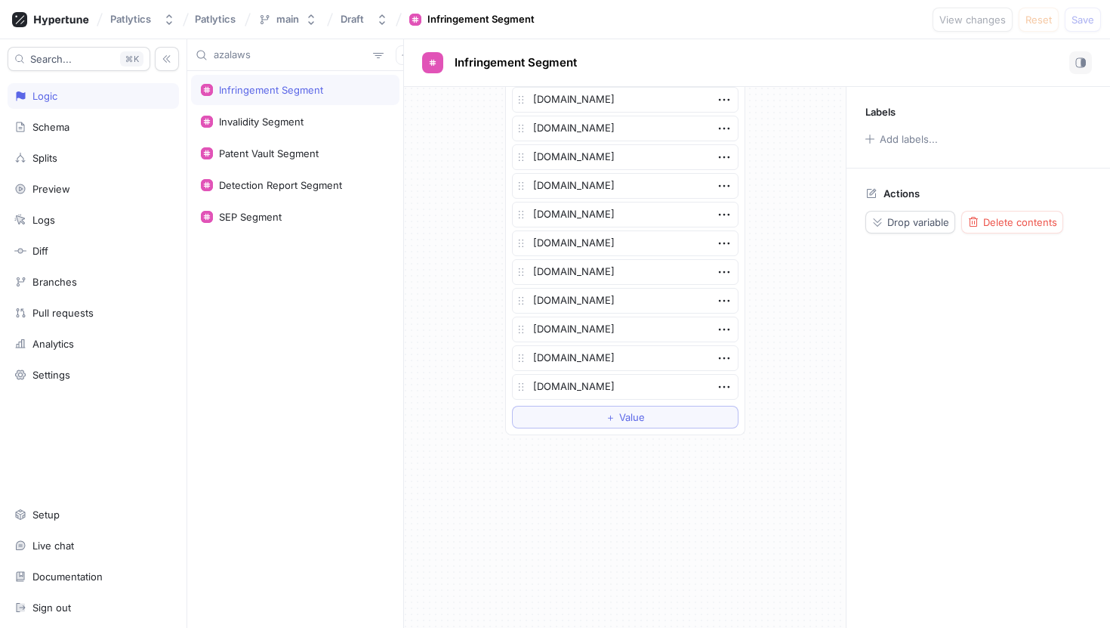
type textarea "x"
click at [283, 51] on input "azalaws" at bounding box center [290, 55] width 153 height 15
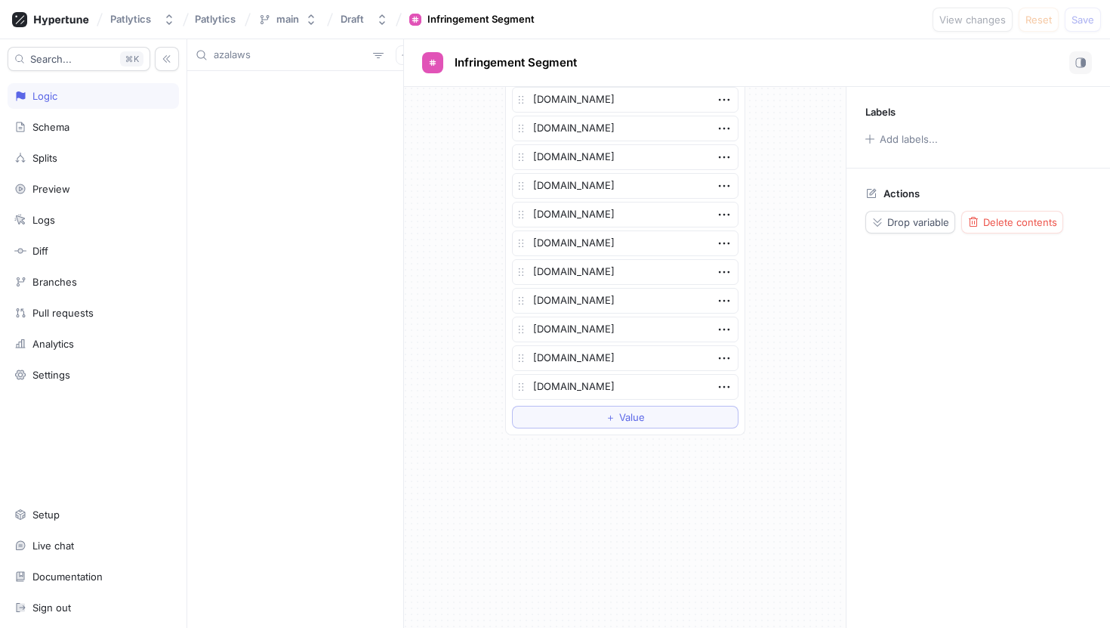
click at [283, 51] on input "azalaws" at bounding box center [290, 55] width 153 height 15
type input "s"
type textarea "x"
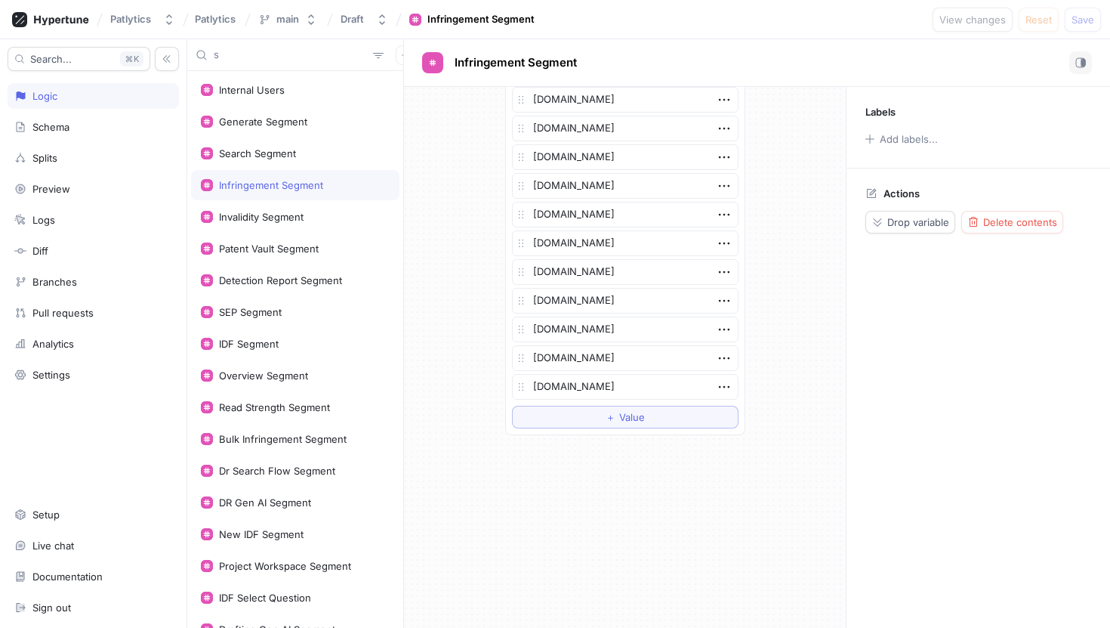
type input "sh"
type textarea "x"
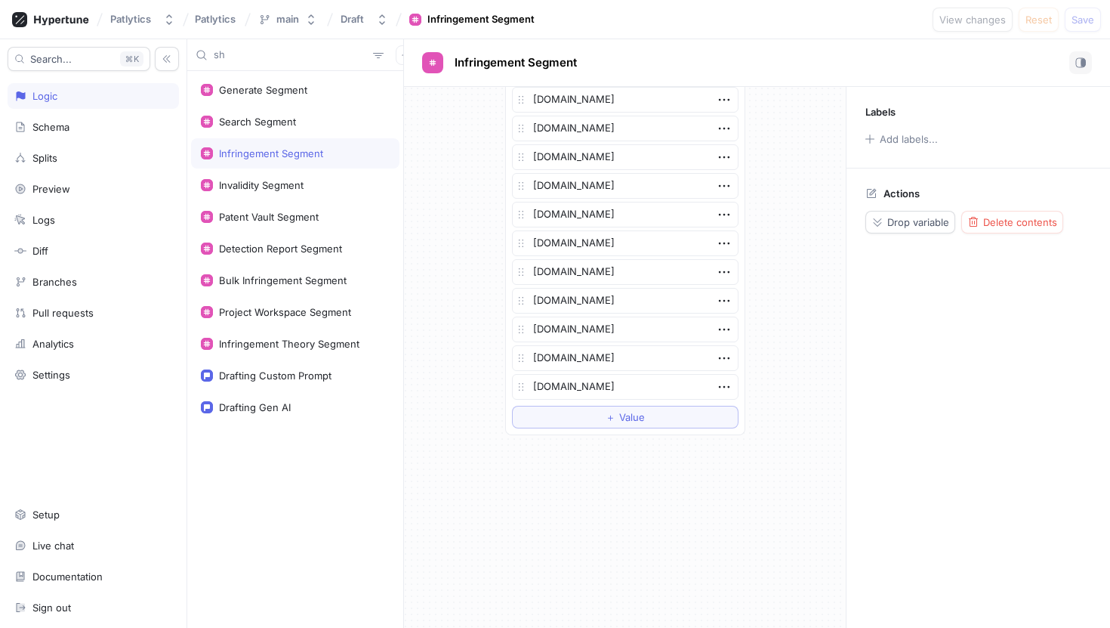
type input "she"
type textarea "x"
type input "shepp"
type textarea "x"
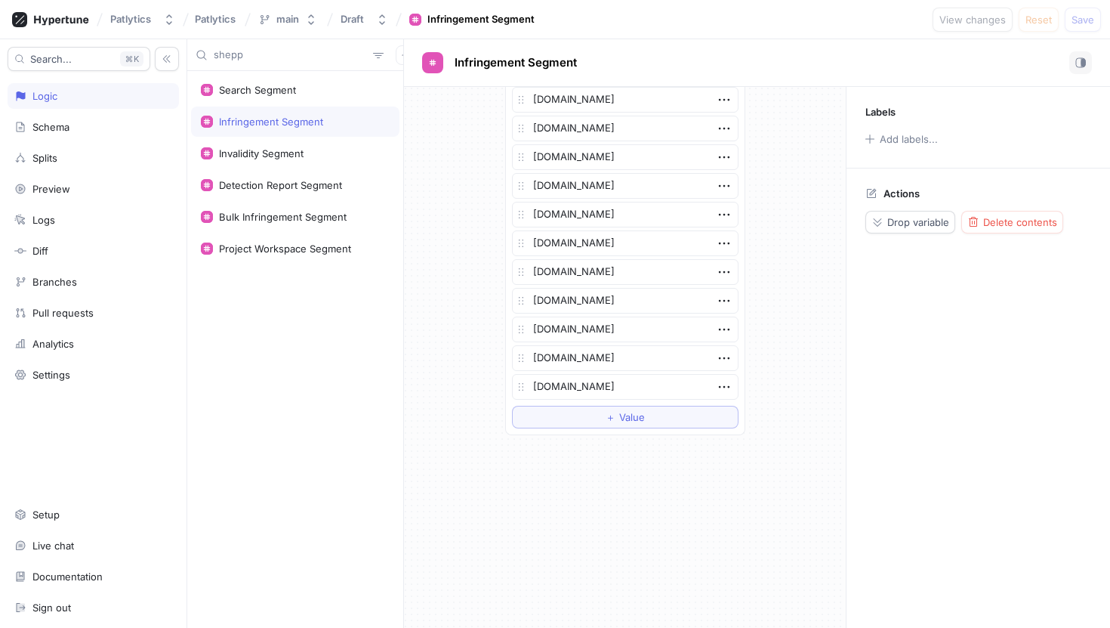
click at [251, 57] on input "shepp" at bounding box center [290, 55] width 153 height 15
type input "patent"
type textarea "x"
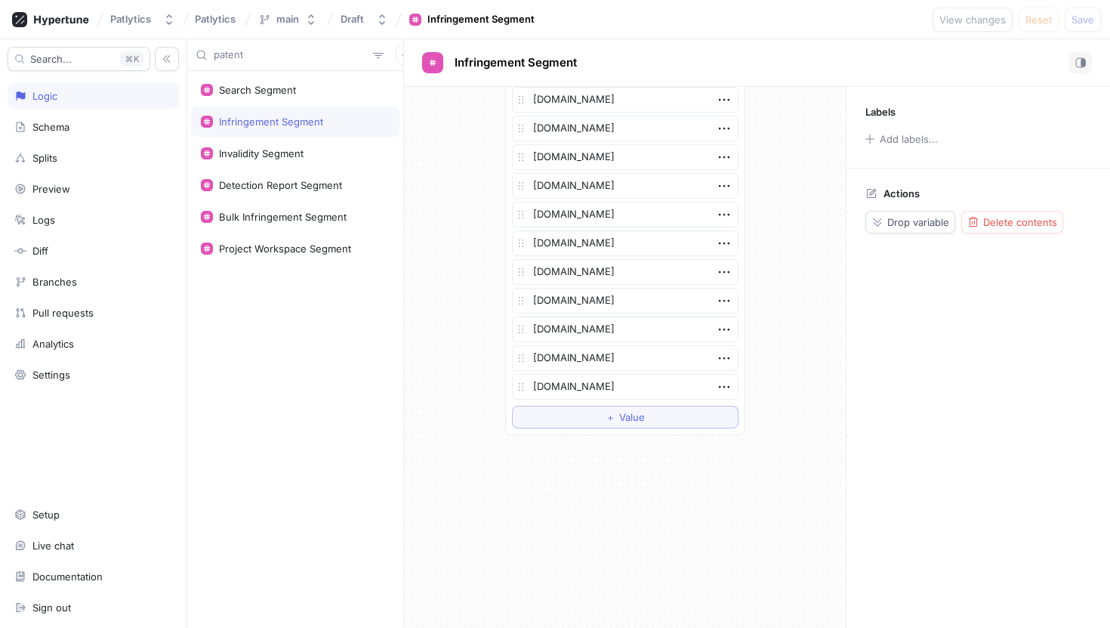
type input "patent"
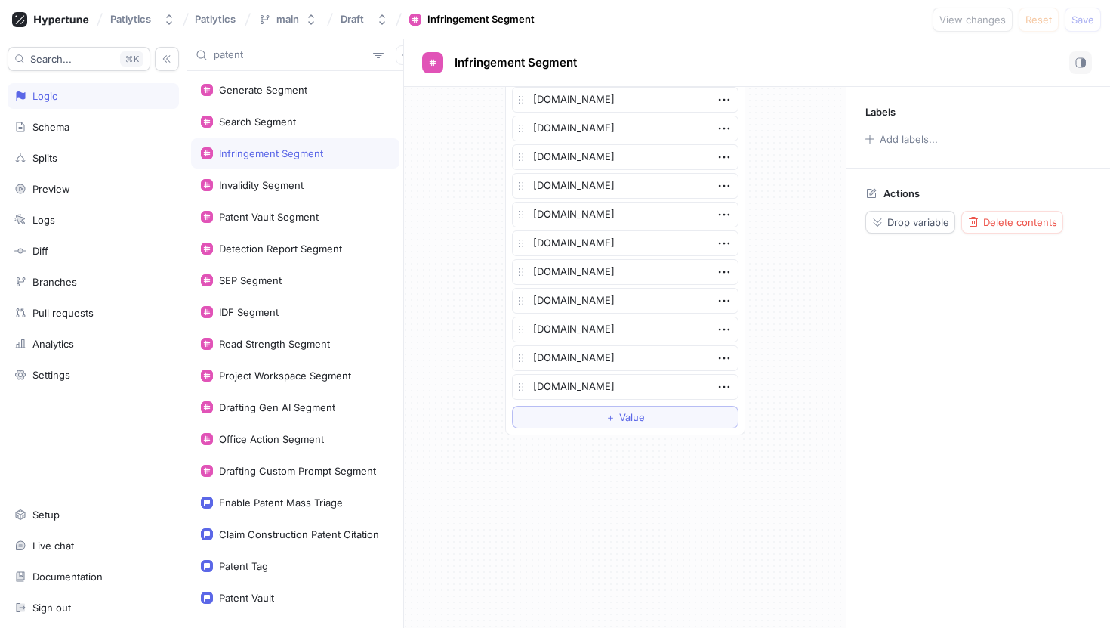
type textarea "x"
type input "patent valu"
type textarea "x"
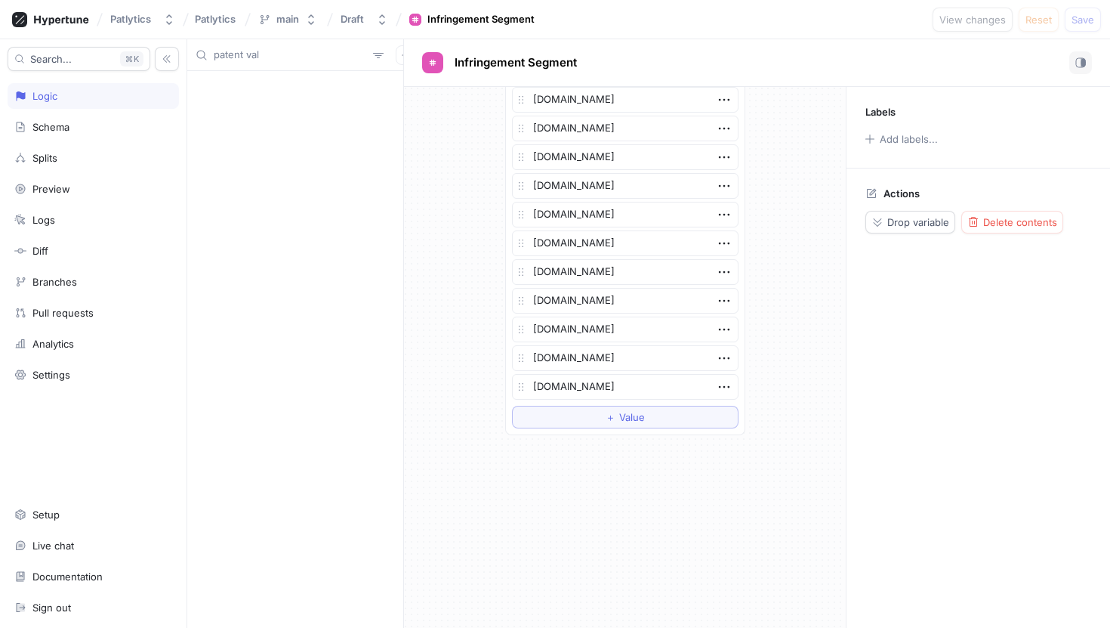
type input "patent va"
type textarea "x"
click at [251, 57] on input "patent va" at bounding box center [290, 55] width 153 height 15
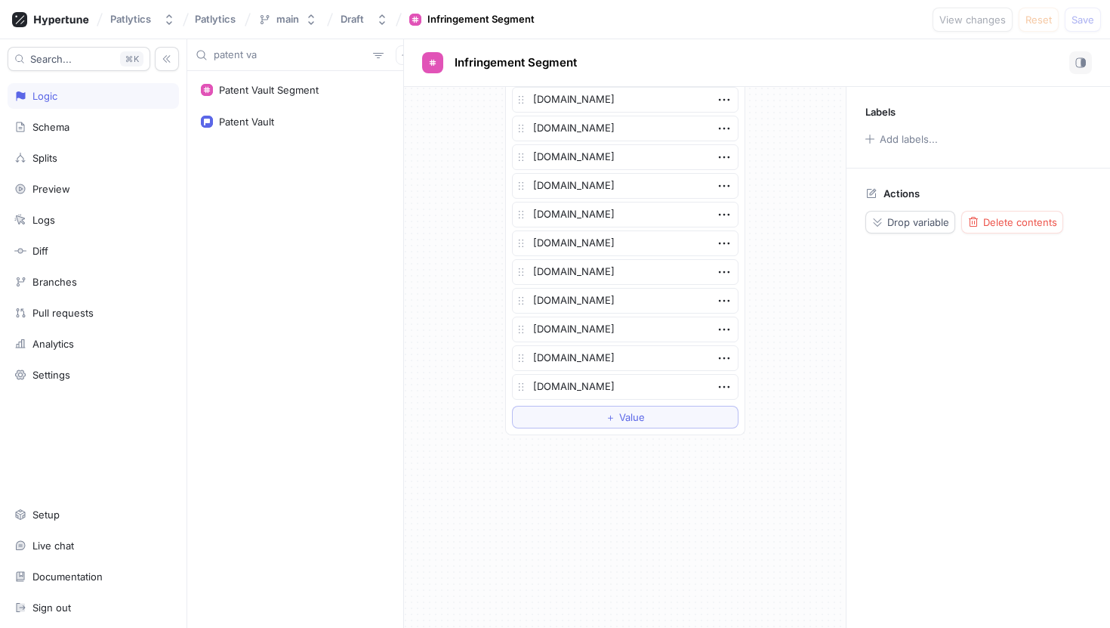
type input "s"
type textarea "x"
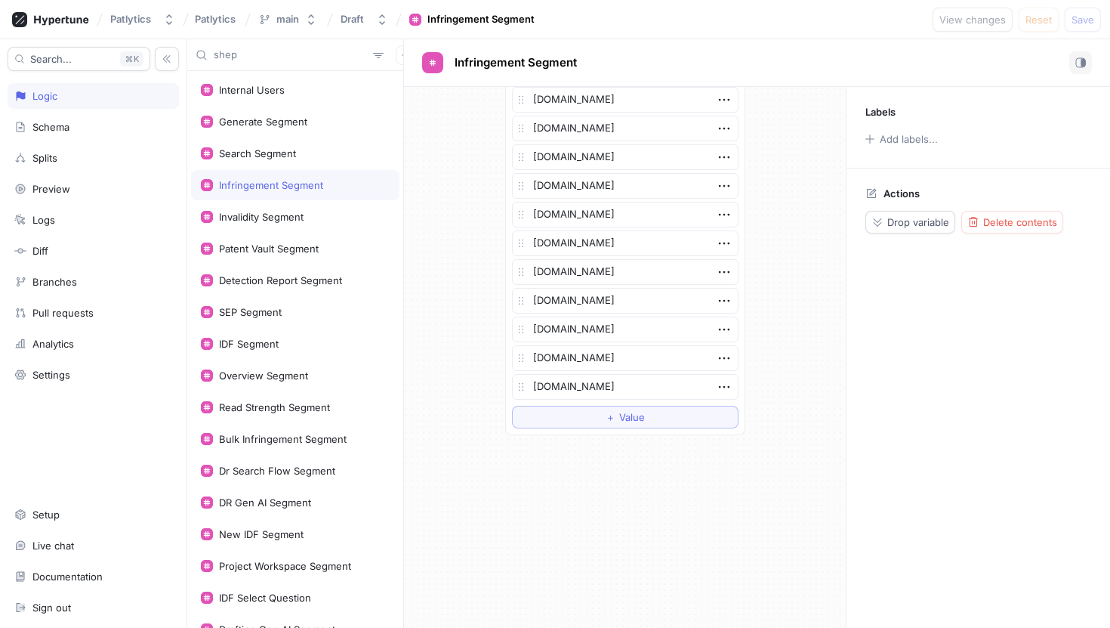
type input "shepp"
type textarea "x"
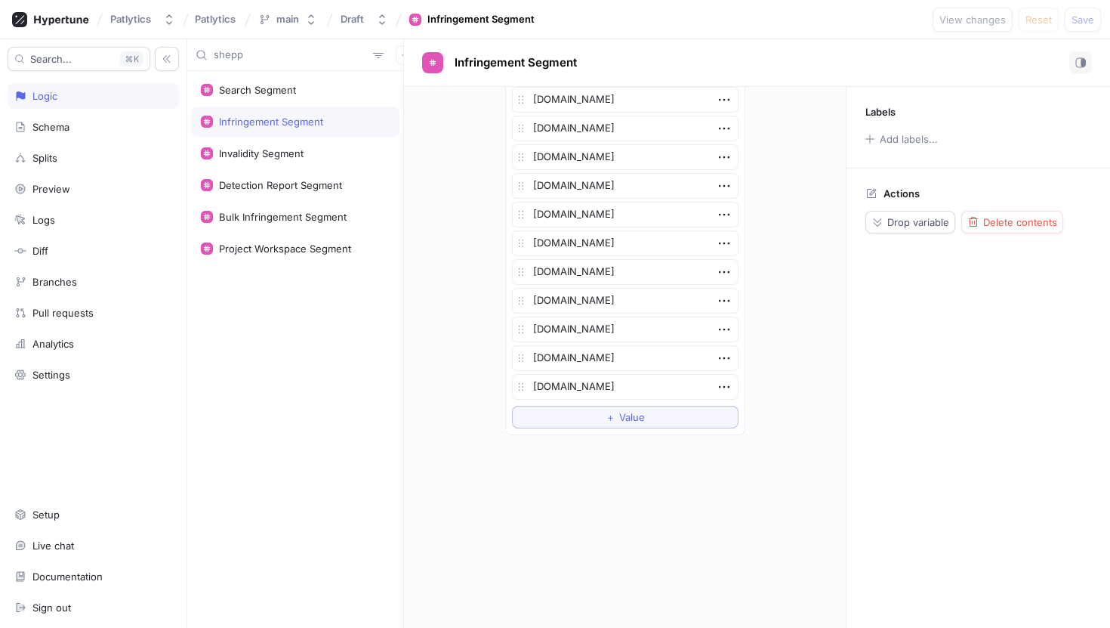
click at [232, 56] on input "shepp" at bounding box center [290, 55] width 153 height 15
type input "pat"
type textarea "x"
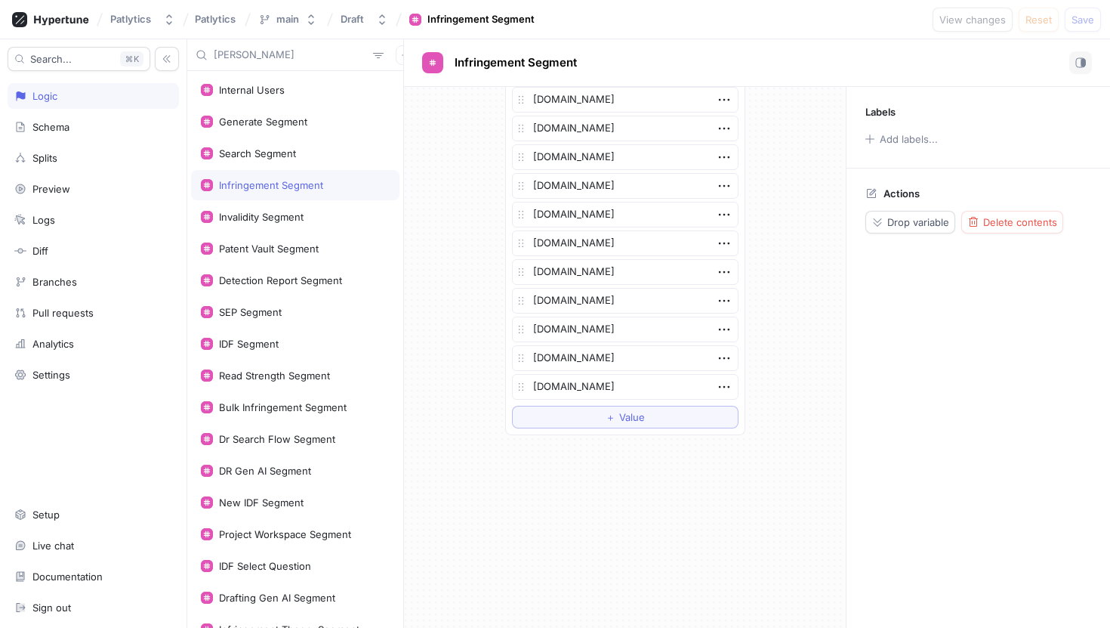
type input "paten"
type textarea "x"
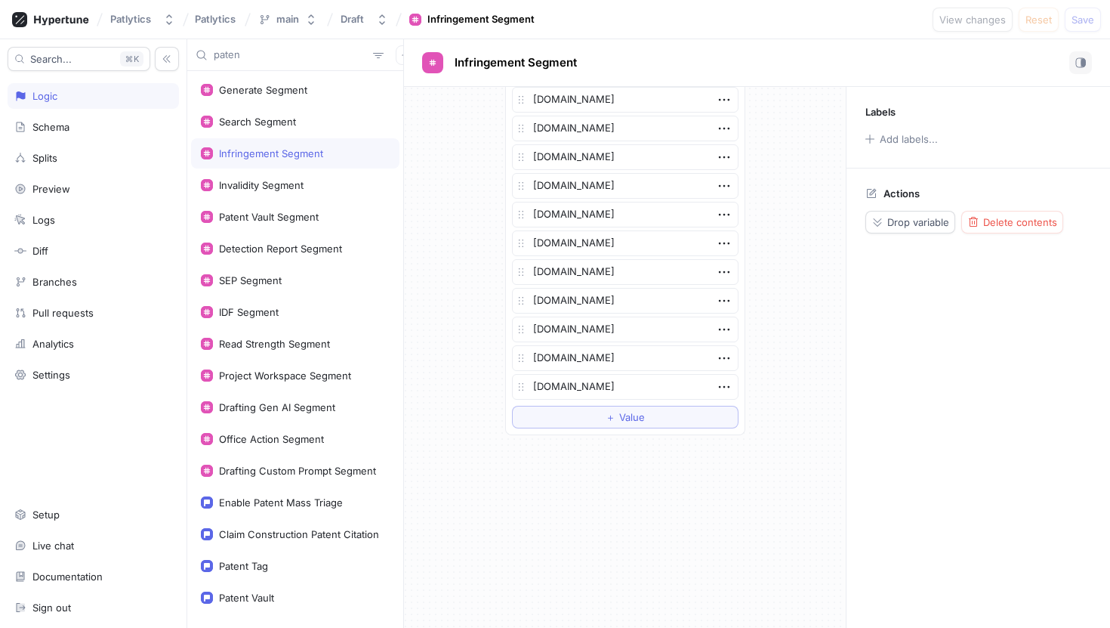
type input "patent"
type textarea "x"
type input "patent v"
type textarea "x"
type input "patent val"
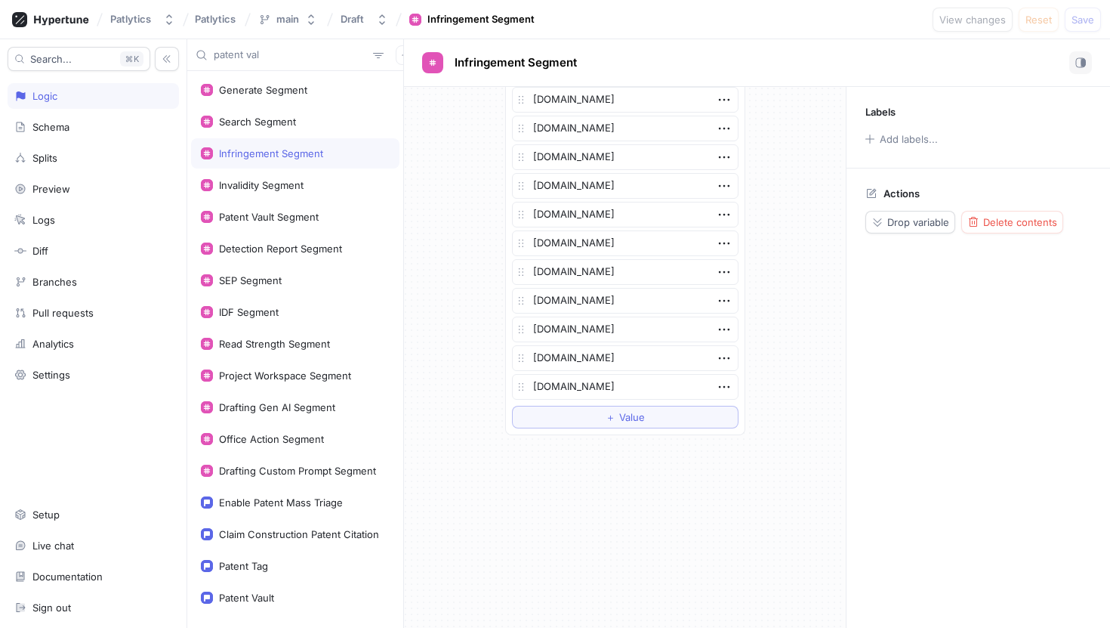
type textarea "x"
type input "patent valu"
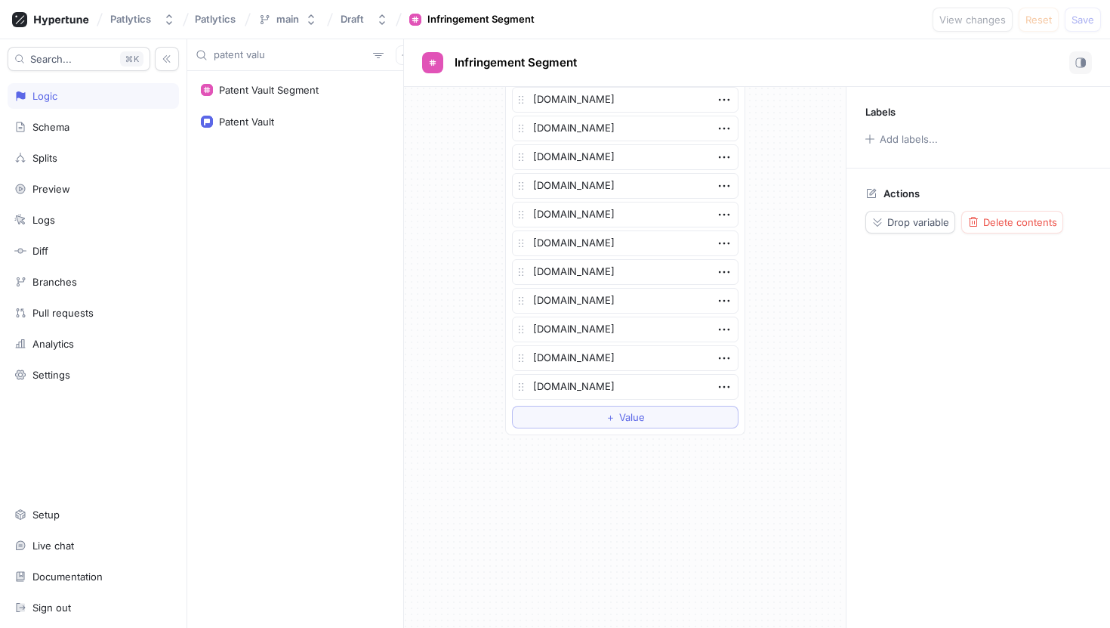
type textarea "x"
type input "patent val"
type textarea "x"
type input "patent va"
type textarea "x"
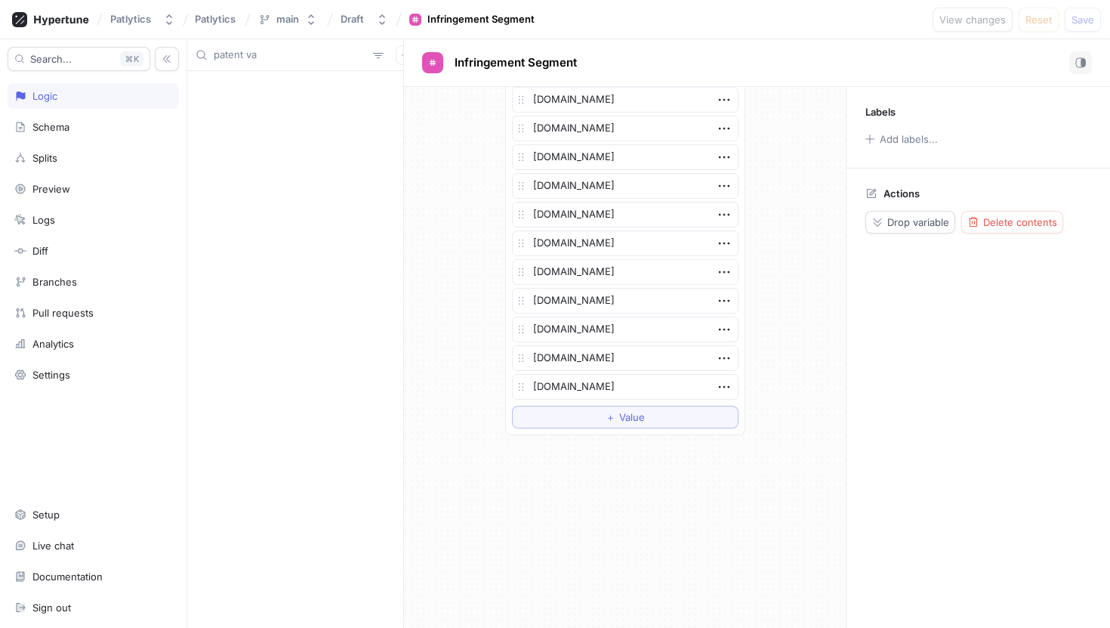
type input "patent vau"
type textarea "x"
type input "patent vau"
click at [239, 84] on div "Patent Vault Segment" at bounding box center [269, 90] width 100 height 12
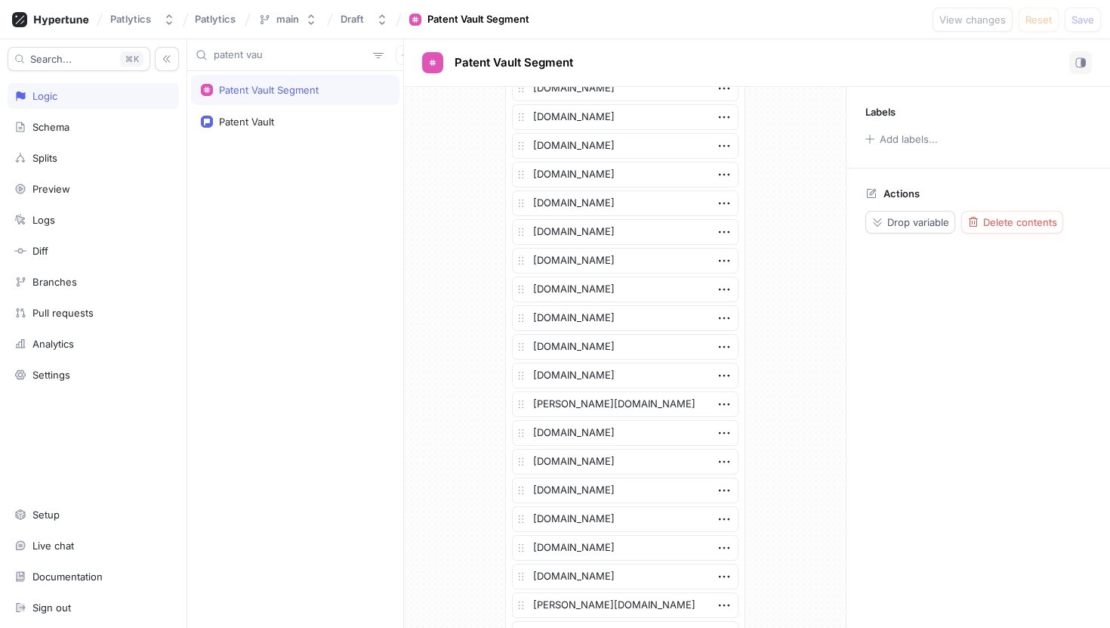
scroll to position [3092, 0]
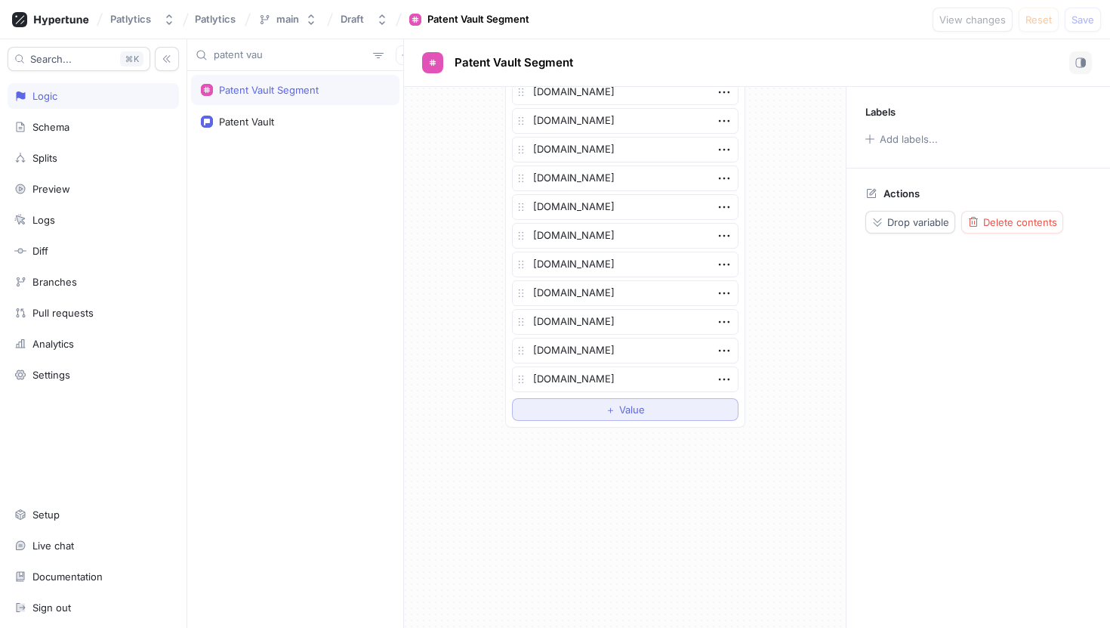
click at [587, 411] on button "＋ Value" at bounding box center [625, 409] width 227 height 23
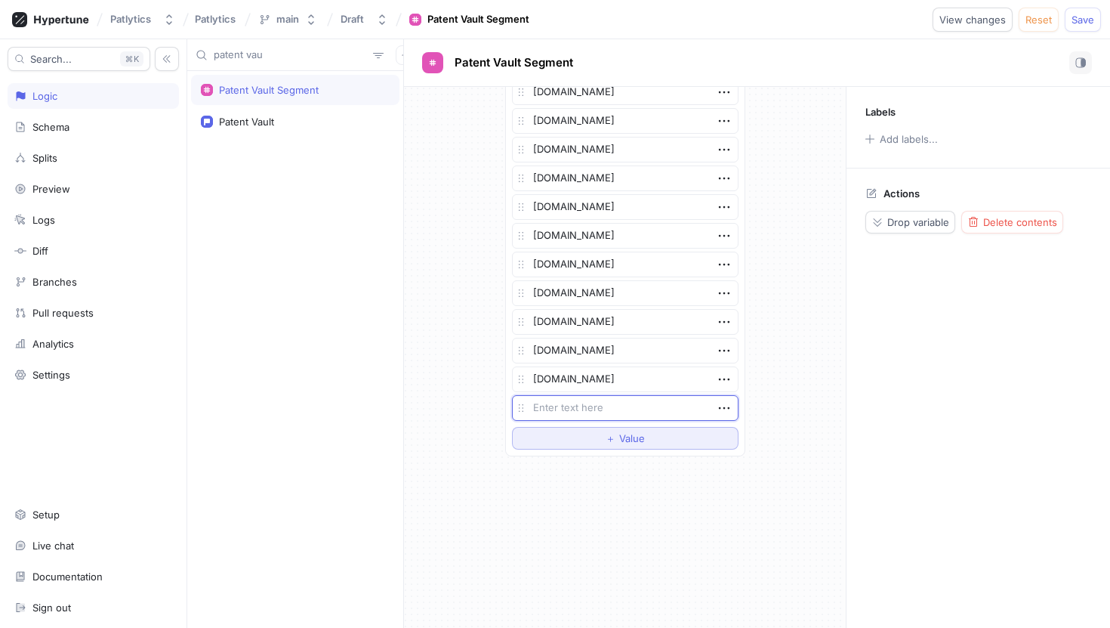
type textarea "x"
type textarea "s"
type textarea "x"
type textarea "sh"
type textarea "x"
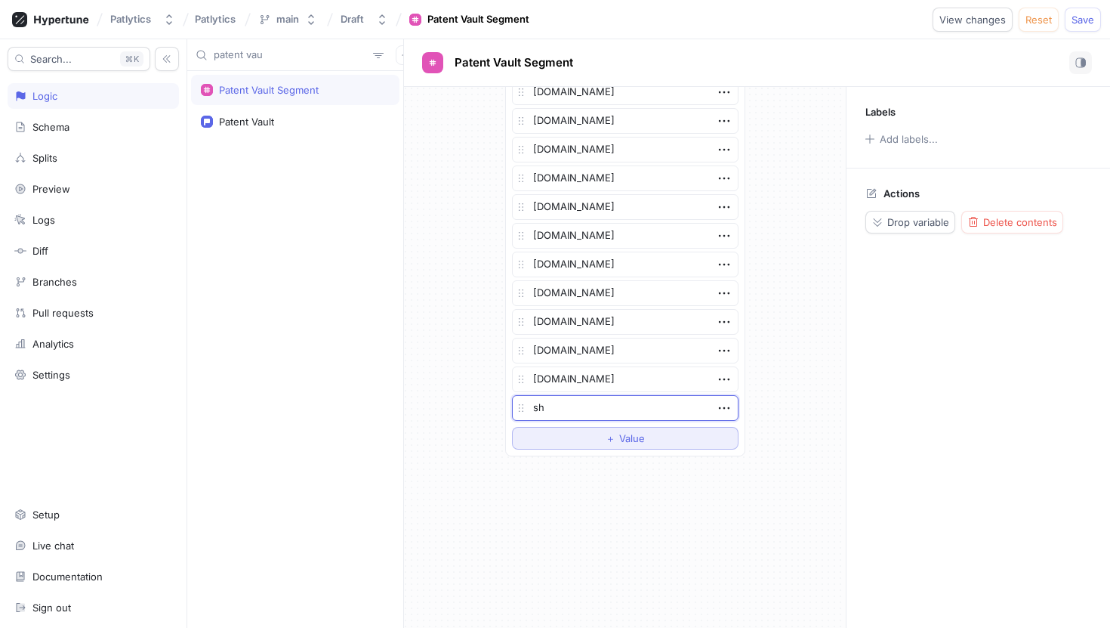
type textarea "she"
type textarea "x"
type textarea "shep"
type textarea "x"
type textarea "[PERSON_NAME]"
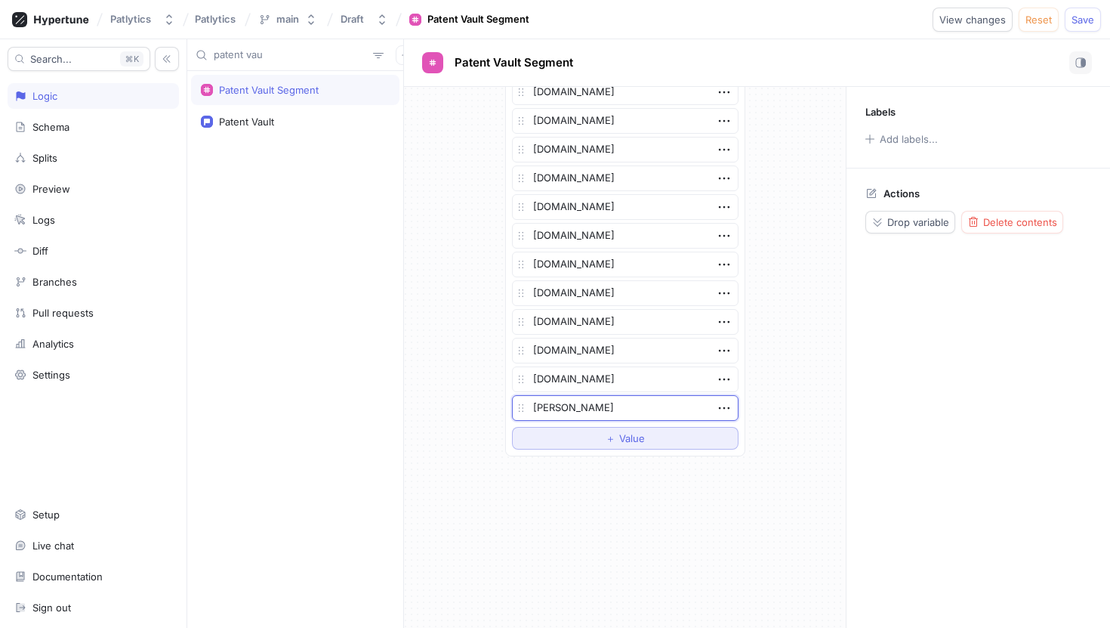
type textarea "x"
type textarea "sheppar"
type textarea "x"
type textarea "[PERSON_NAME]"
click at [582, 404] on textarea "[PERSON_NAME]" at bounding box center [625, 408] width 227 height 26
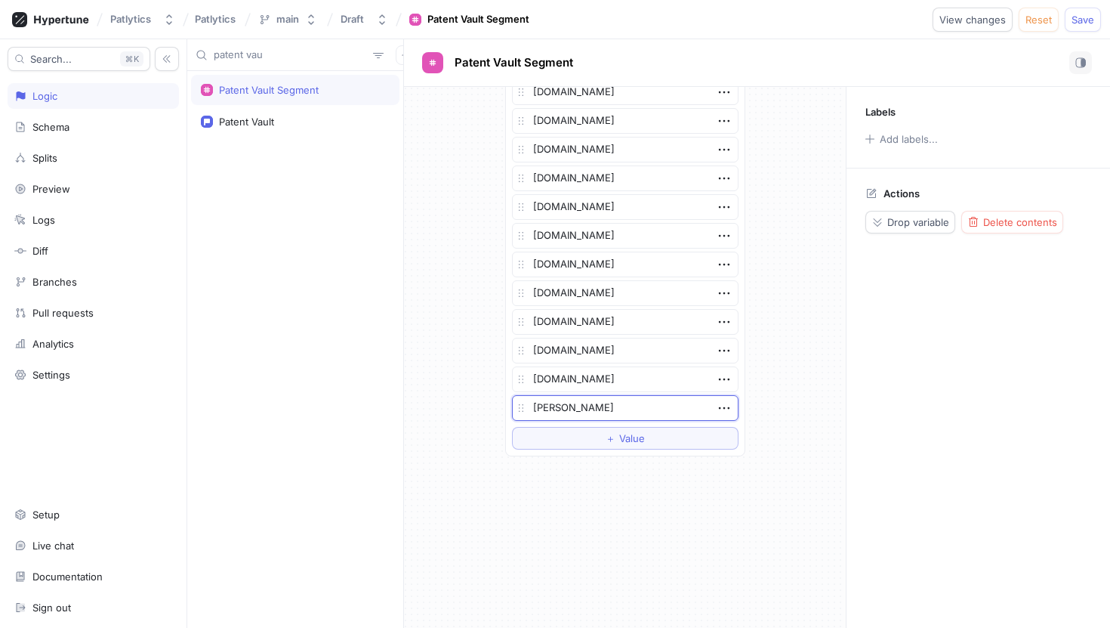
click at [579, 405] on textarea "[PERSON_NAME]" at bounding box center [625, 408] width 227 height 26
click at [579, 404] on textarea "[PERSON_NAME]" at bounding box center [625, 408] width 227 height 26
paste textarea "[PERSON_NAME][DOMAIN_NAME]"
type textarea "x"
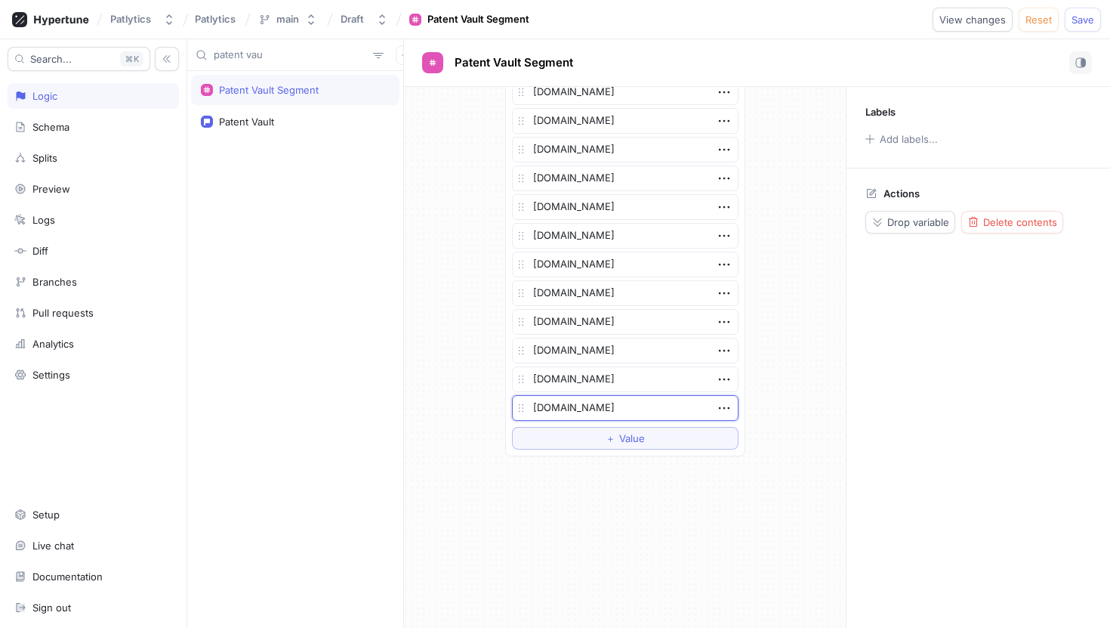
type textarea "[DOMAIN_NAME]"
click at [1079, 22] on span "Save" at bounding box center [1083, 19] width 23 height 9
type textarea "x"
click at [237, 57] on input "patent vau" at bounding box center [290, 55] width 153 height 15
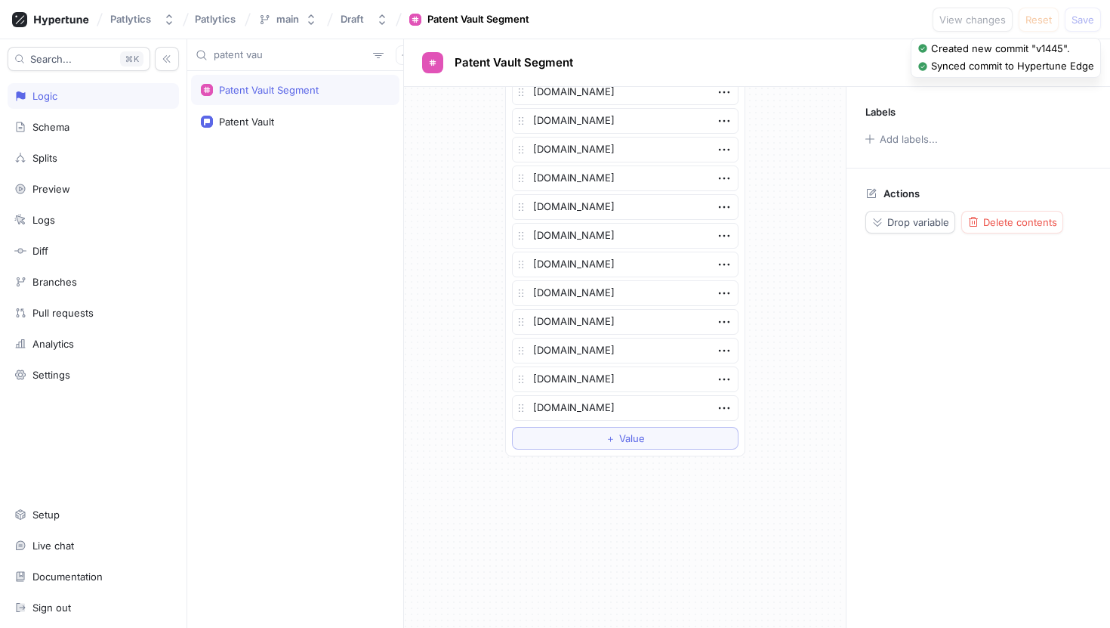
click at [237, 57] on input "patent vau" at bounding box center [290, 55] width 153 height 15
type input "b"
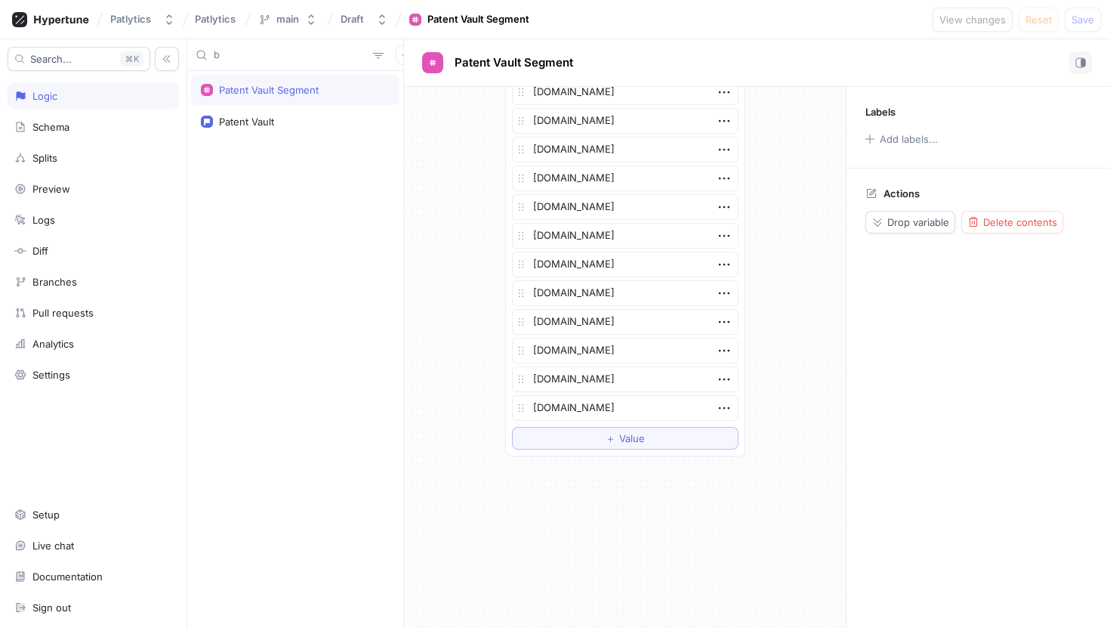
type textarea "x"
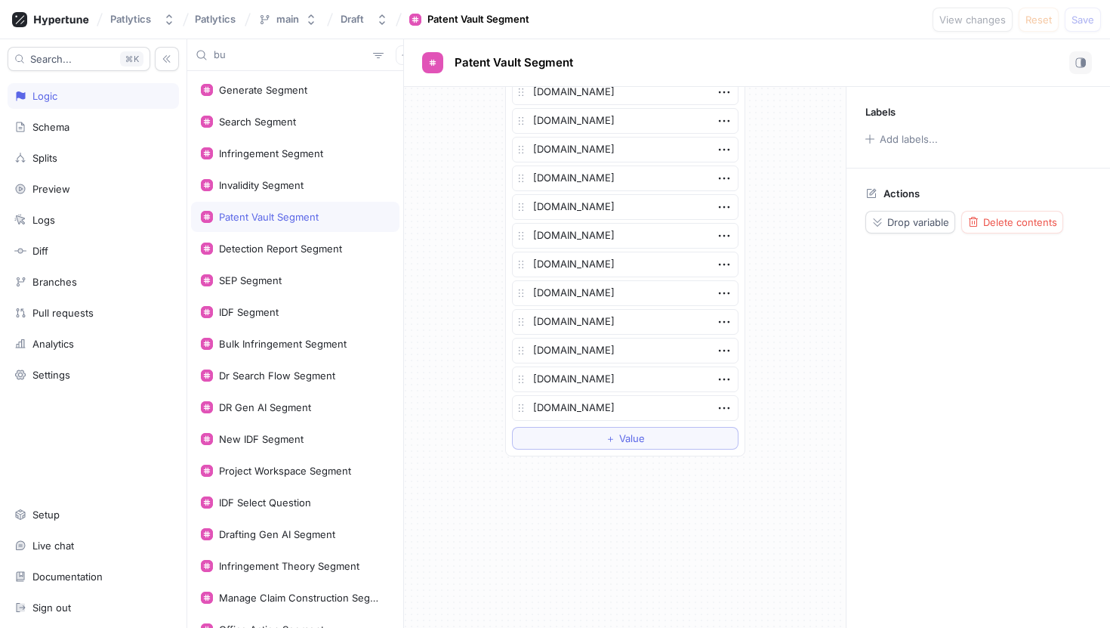
type input "bul"
type textarea "x"
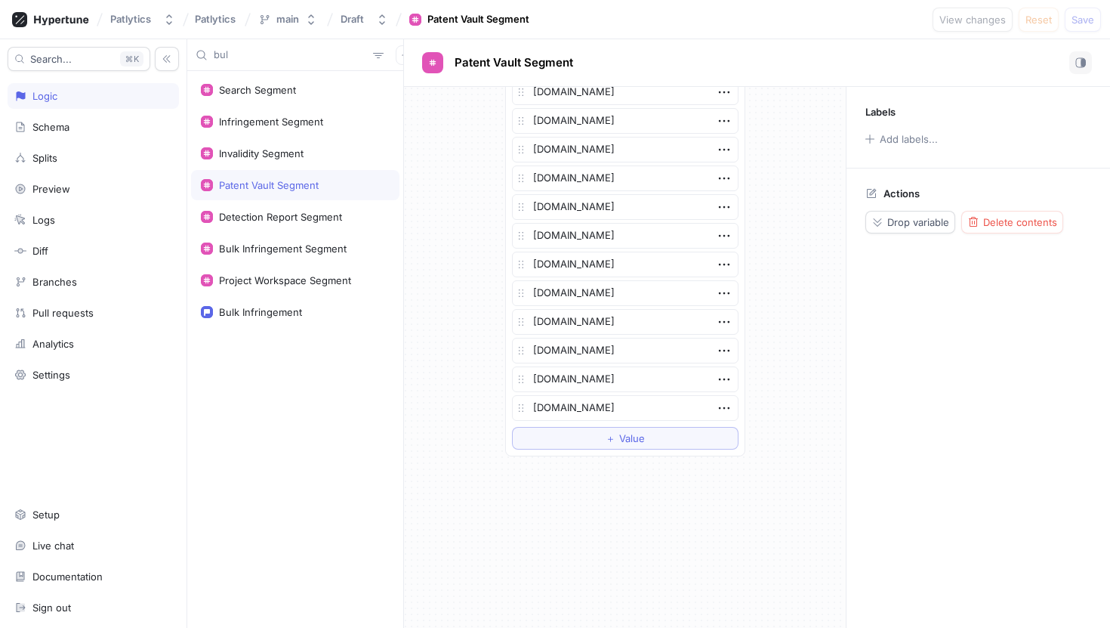
type input "bulk"
type textarea "x"
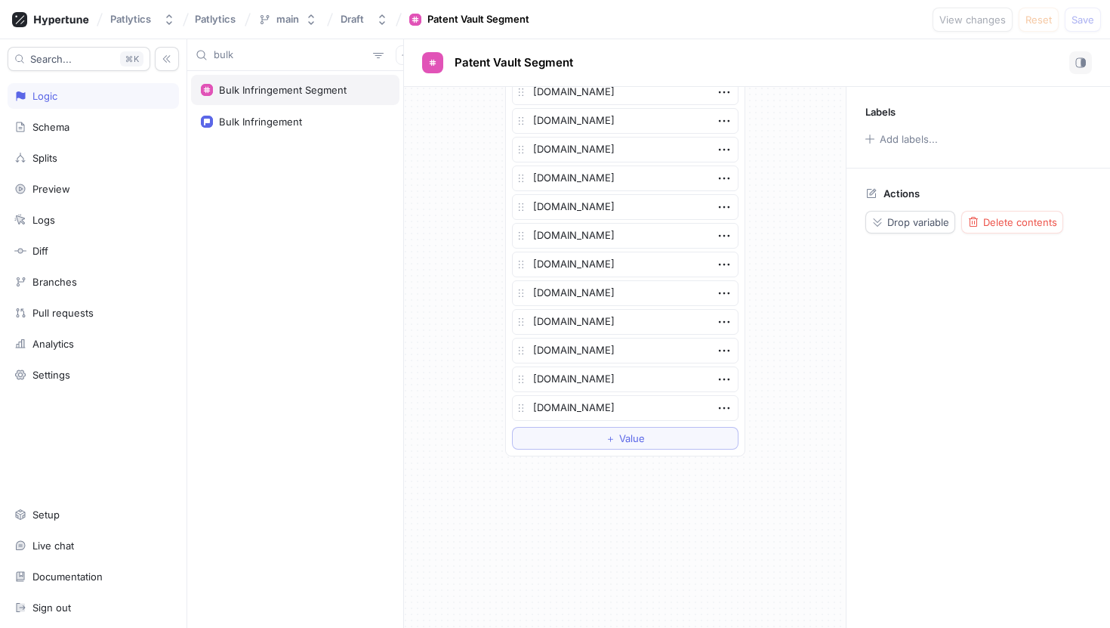
type input "bulk"
click at [267, 85] on div "Bulk Infringement Segment" at bounding box center [283, 90] width 128 height 12
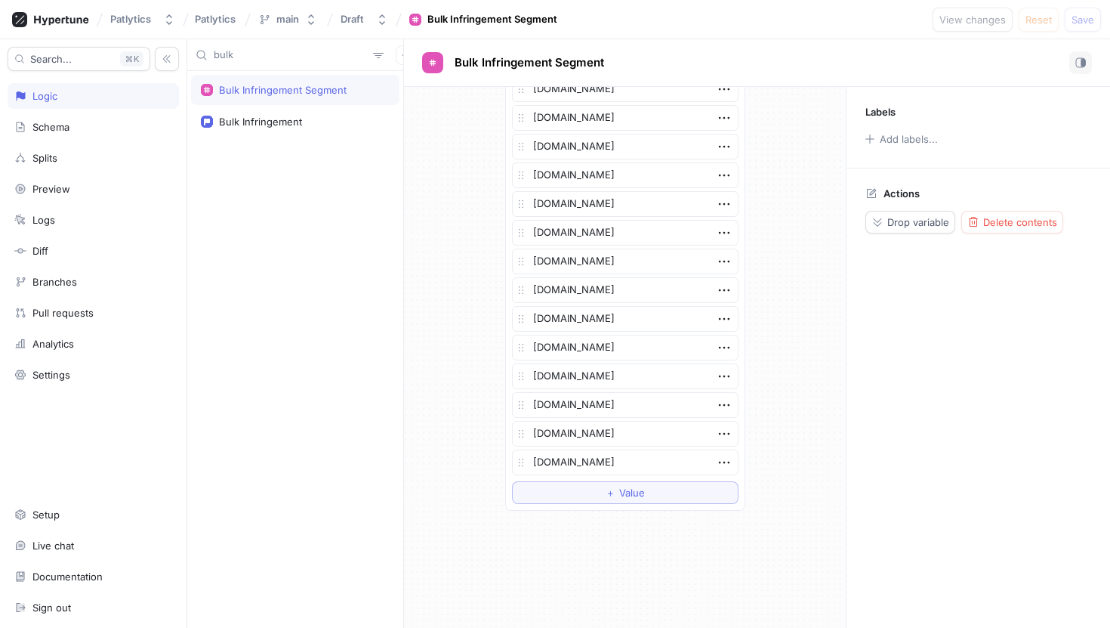
scroll to position [1657, 0]
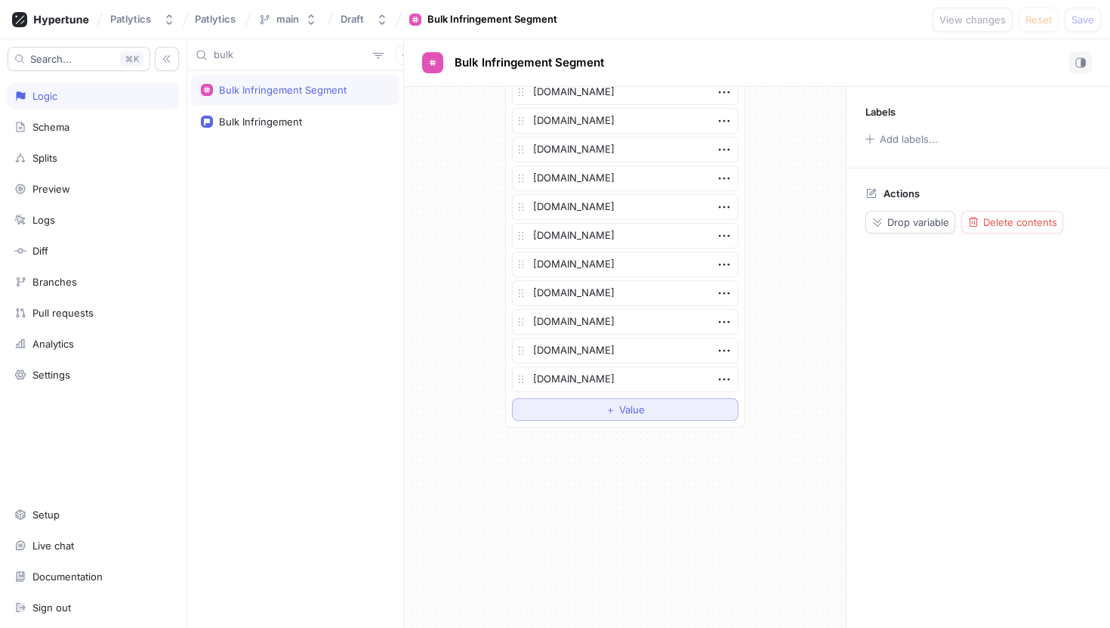
click at [651, 406] on button "＋ Value" at bounding box center [625, 409] width 227 height 23
type textarea "x"
type textarea "a"
type textarea "x"
type textarea "az"
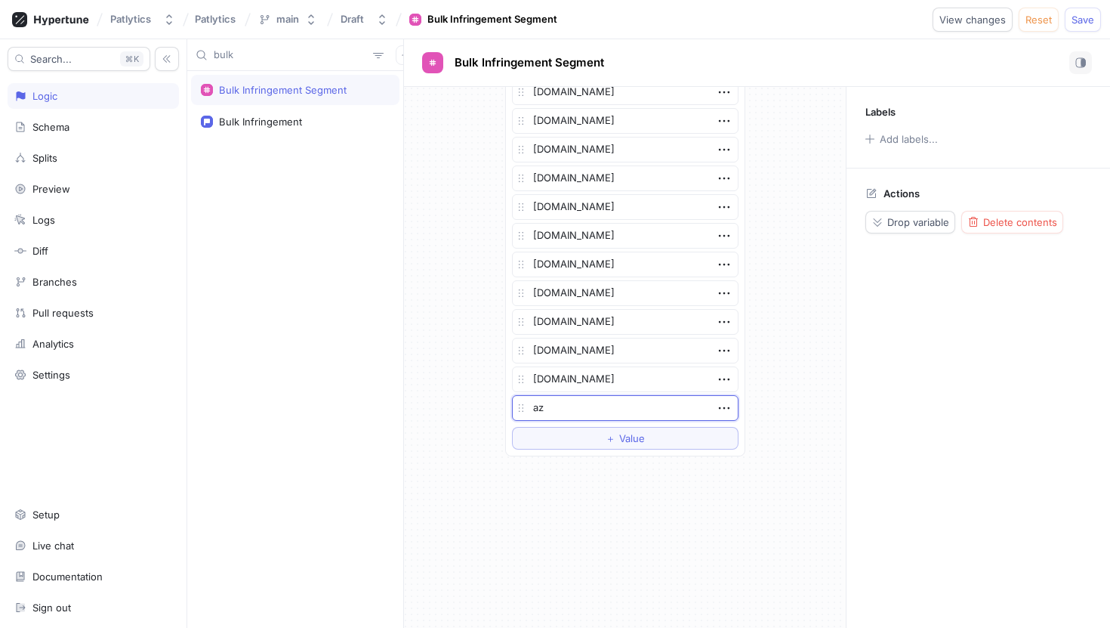
type textarea "x"
type textarea "aza"
type textarea "x"
type textarea "azal"
type textarea "x"
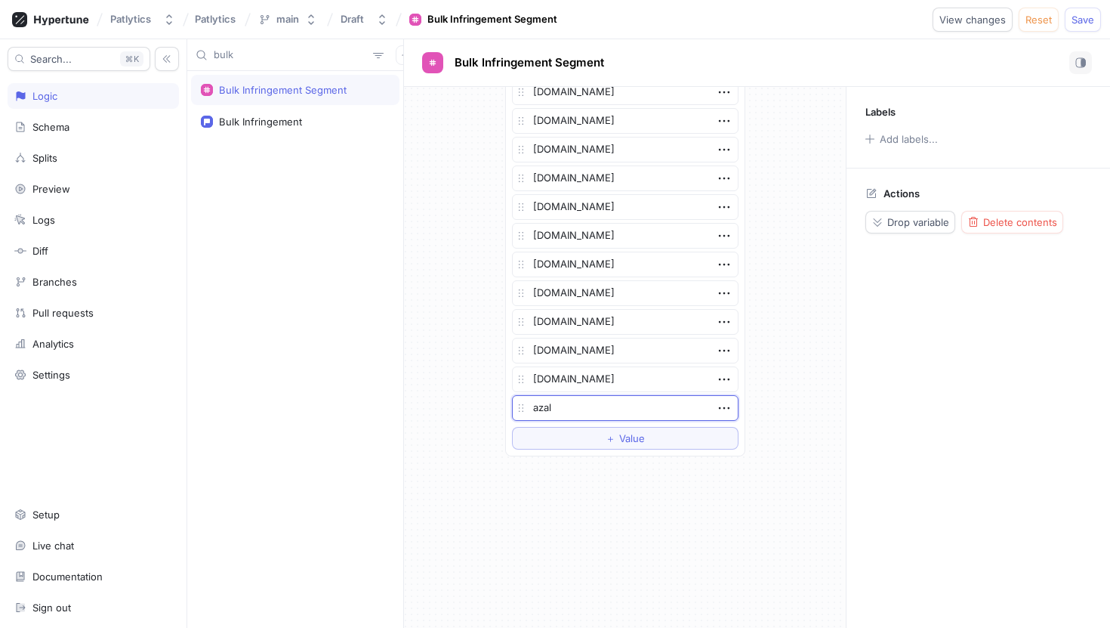
type textarea "azala"
type textarea "x"
type textarea "azalaw"
type textarea "x"
type textarea "azalaw."
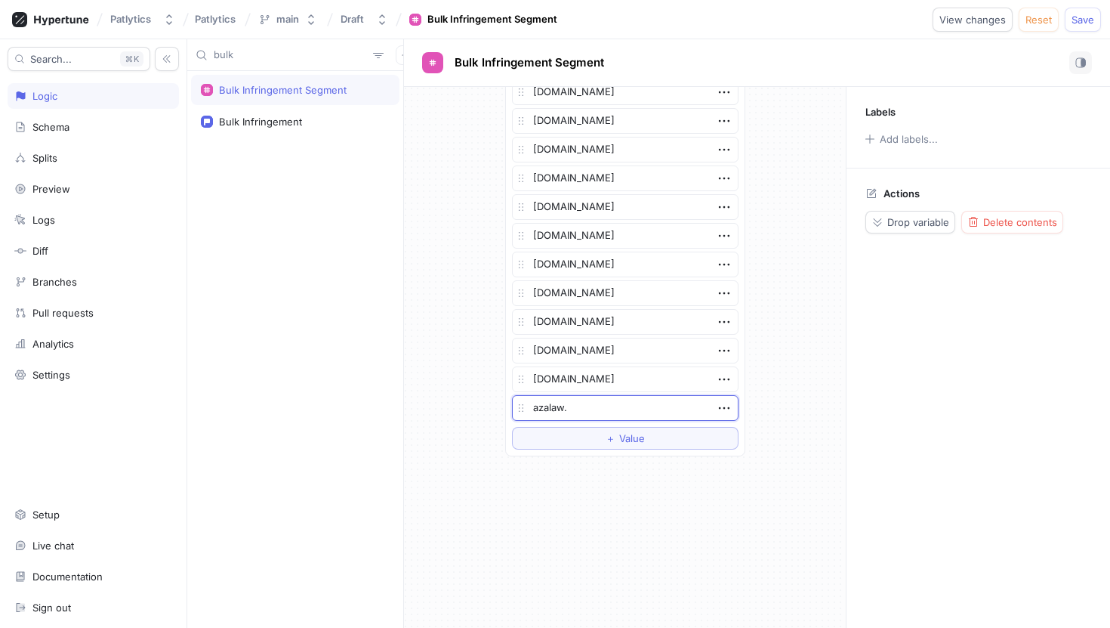
type textarea "x"
type textarea "[DOMAIN_NAME]"
type textarea "x"
type textarea "[DOMAIN_NAME]"
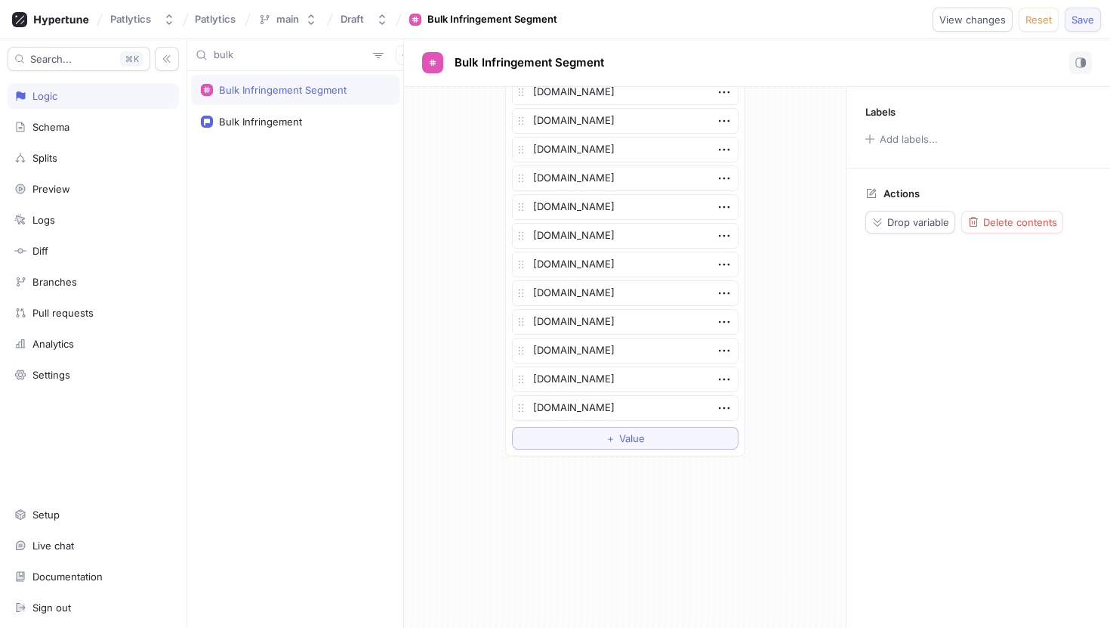
click at [1082, 20] on span "Save" at bounding box center [1083, 19] width 23 height 9
type textarea "x"
